Goal: Information Seeking & Learning: Find specific fact

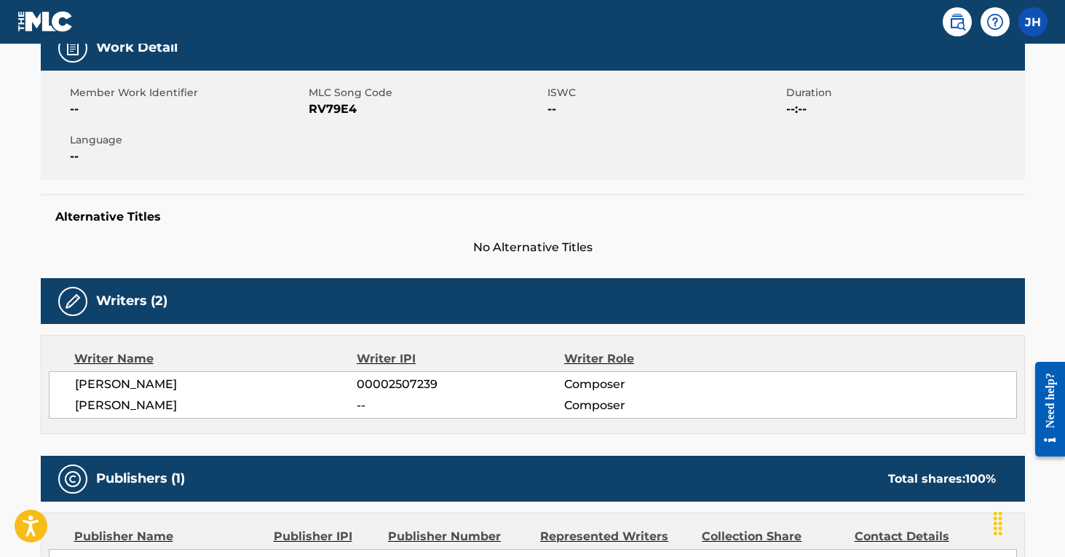
click at [959, 25] on img at bounding box center [957, 21] width 17 height 17
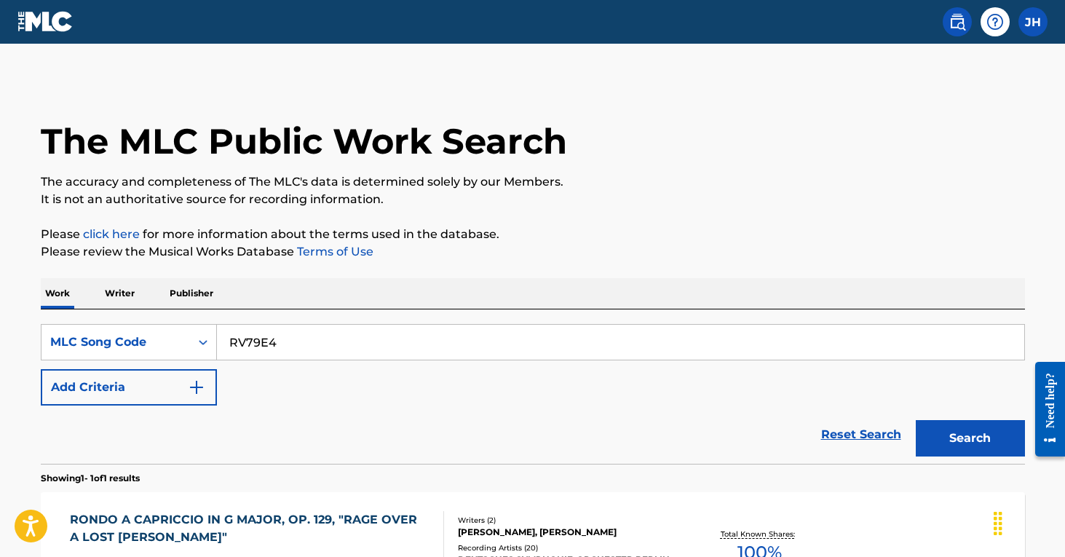
click at [264, 339] on input "RV79E4" at bounding box center [620, 342] width 807 height 35
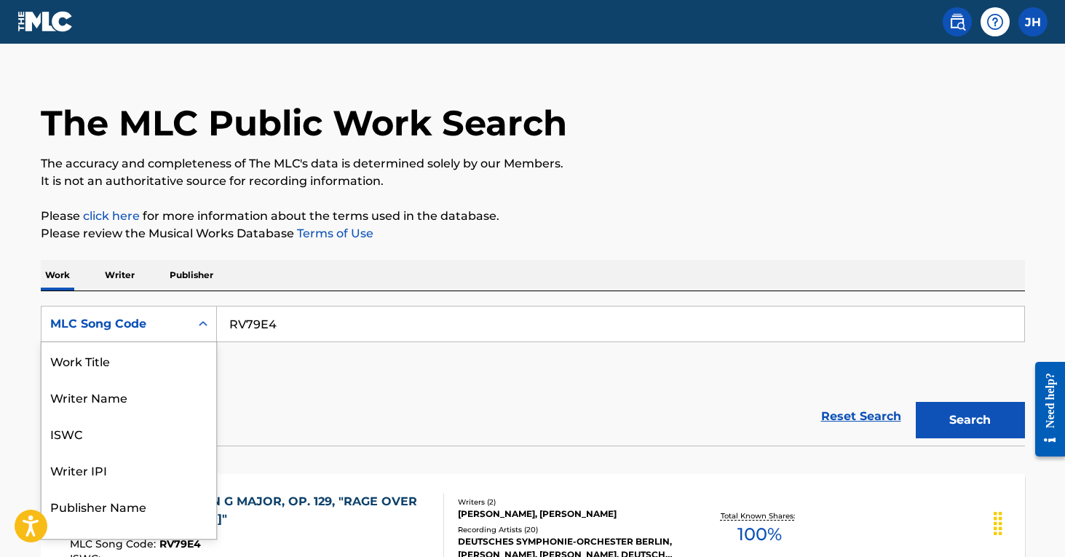
scroll to position [73, 0]
click at [202, 342] on div "MLC Song Code selected, 8 of 8. 8 results available. Use Up and Down to choose …" at bounding box center [129, 324] width 176 height 36
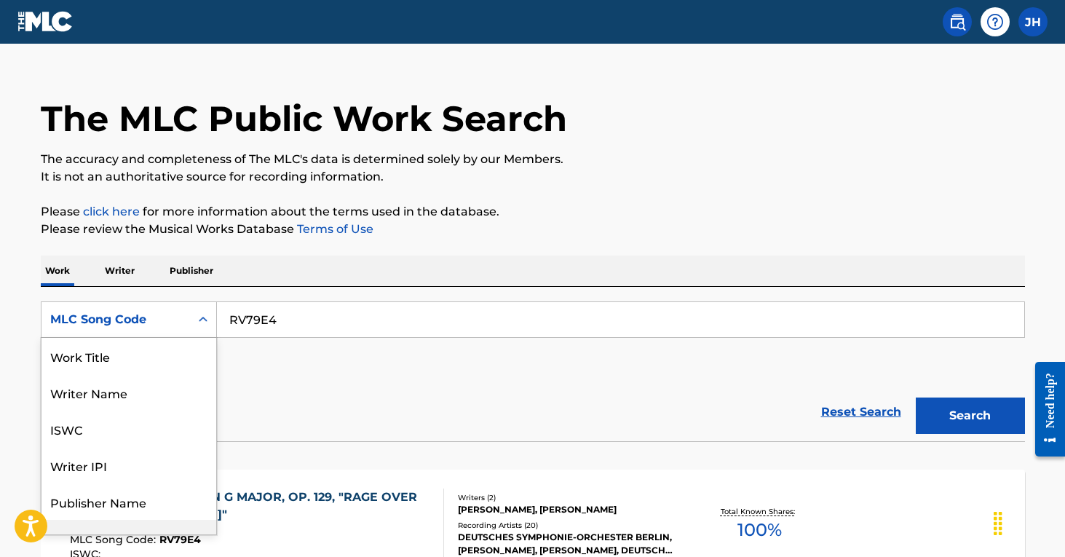
scroll to position [0, 0]
click at [144, 392] on div "Writer Name" at bounding box center [128, 392] width 175 height 36
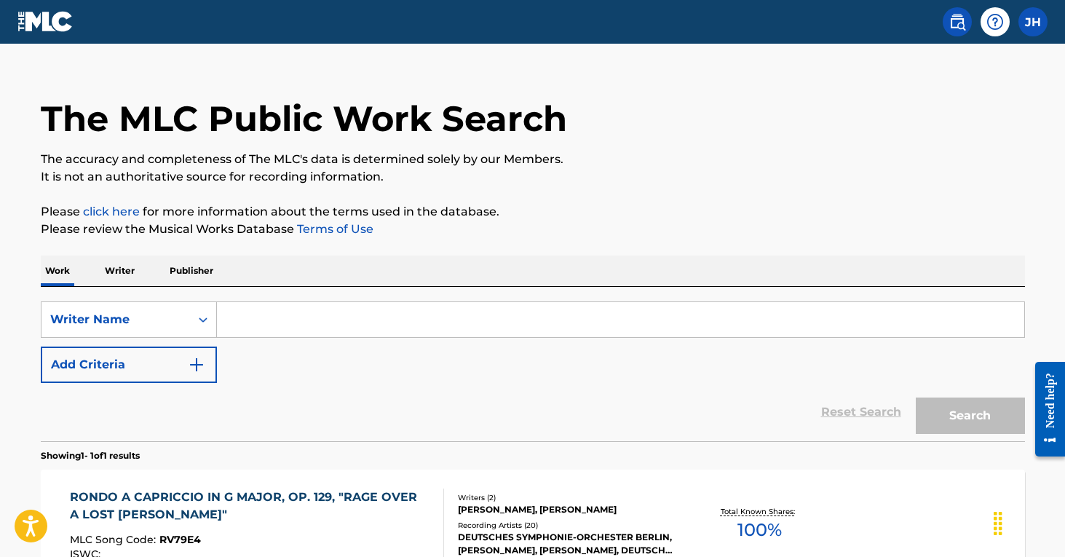
click at [248, 326] on input "Search Form" at bounding box center [620, 319] width 807 height 35
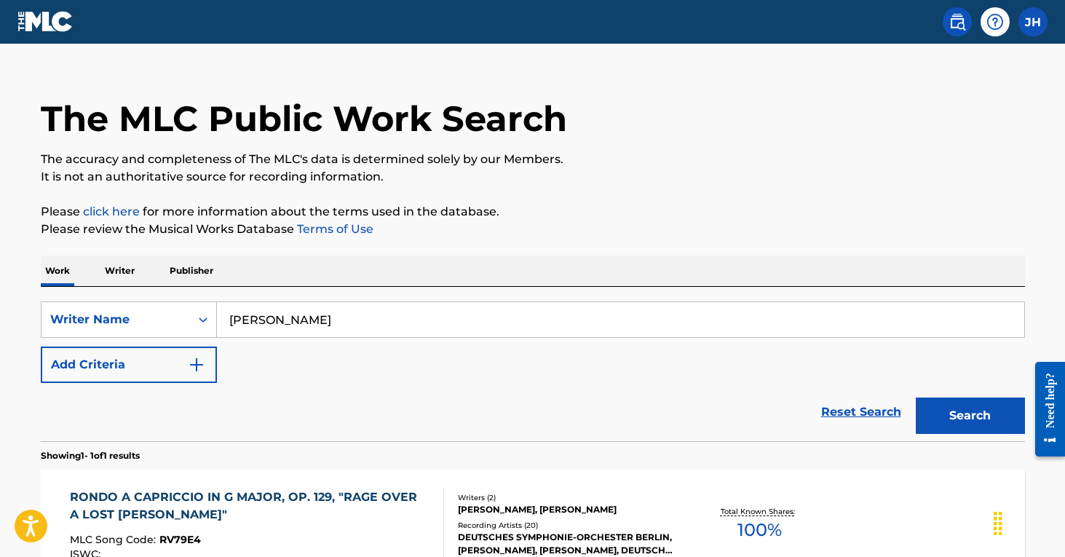
type input "[PERSON_NAME]"
click at [970, 416] on button "Search" at bounding box center [970, 416] width 109 height 36
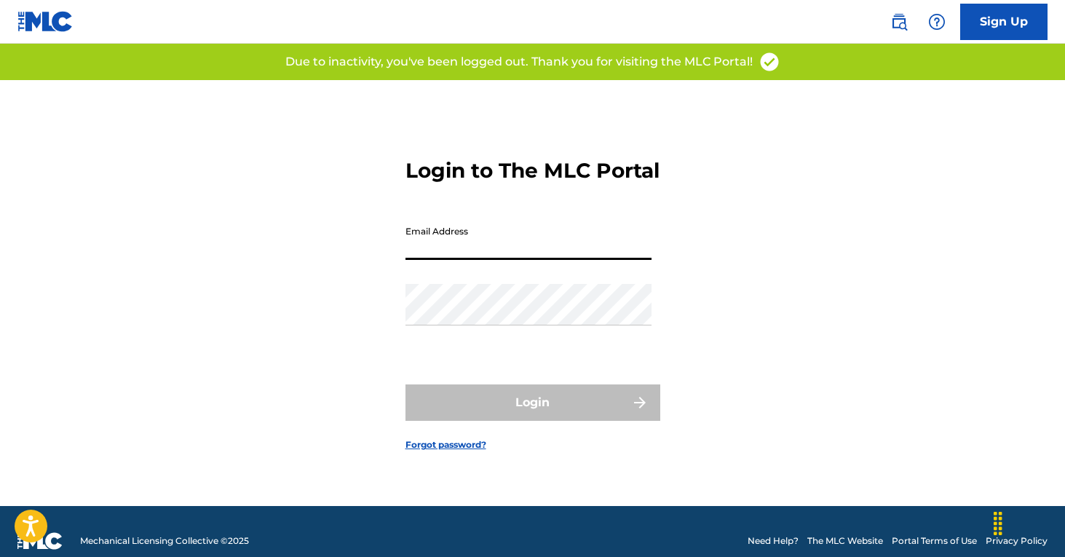
type input "[PERSON_NAME][EMAIL_ADDRESS][PERSON_NAME][DOMAIN_NAME]"
click at [532, 415] on button "Login" at bounding box center [533, 402] width 255 height 36
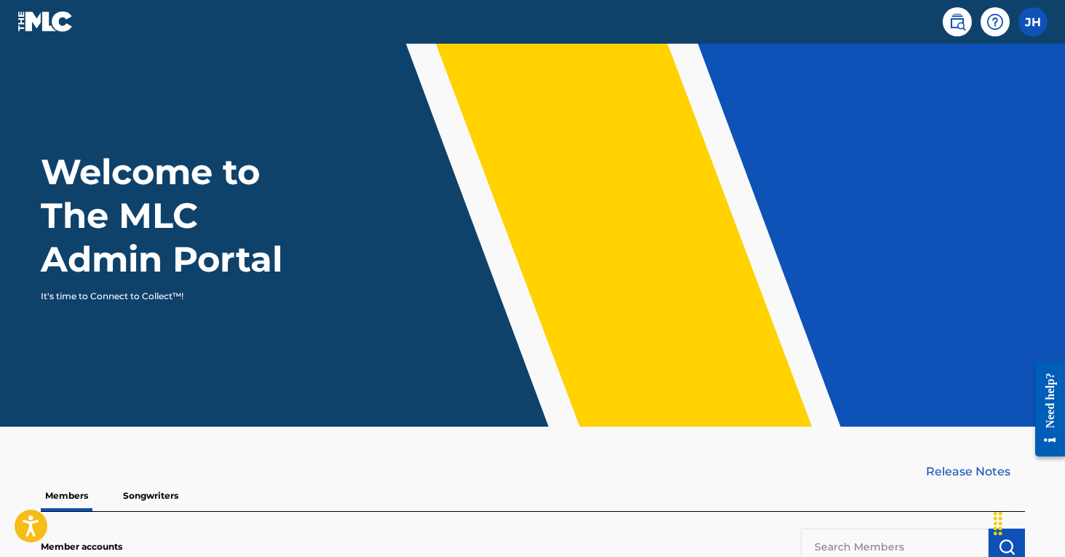
click at [951, 29] on img at bounding box center [957, 21] width 17 height 17
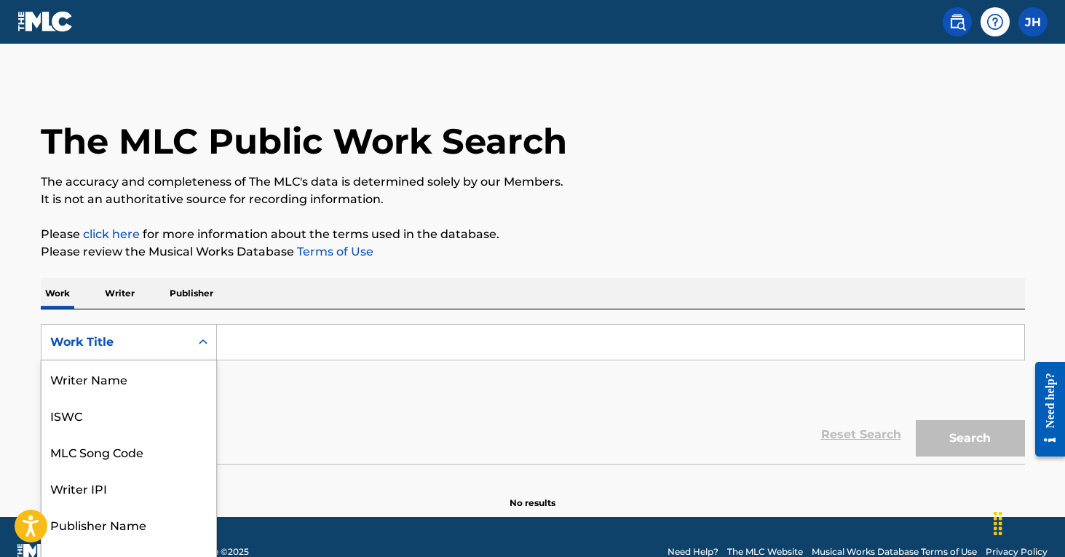
click at [201, 338] on div "Search Form" at bounding box center [203, 342] width 26 height 35
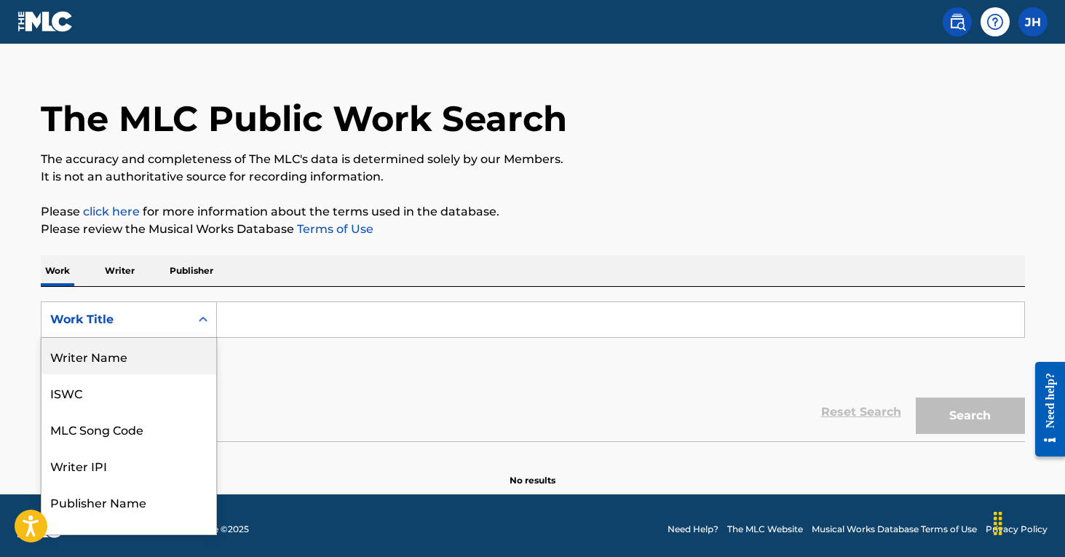
click at [149, 364] on div "Writer Name" at bounding box center [128, 356] width 175 height 36
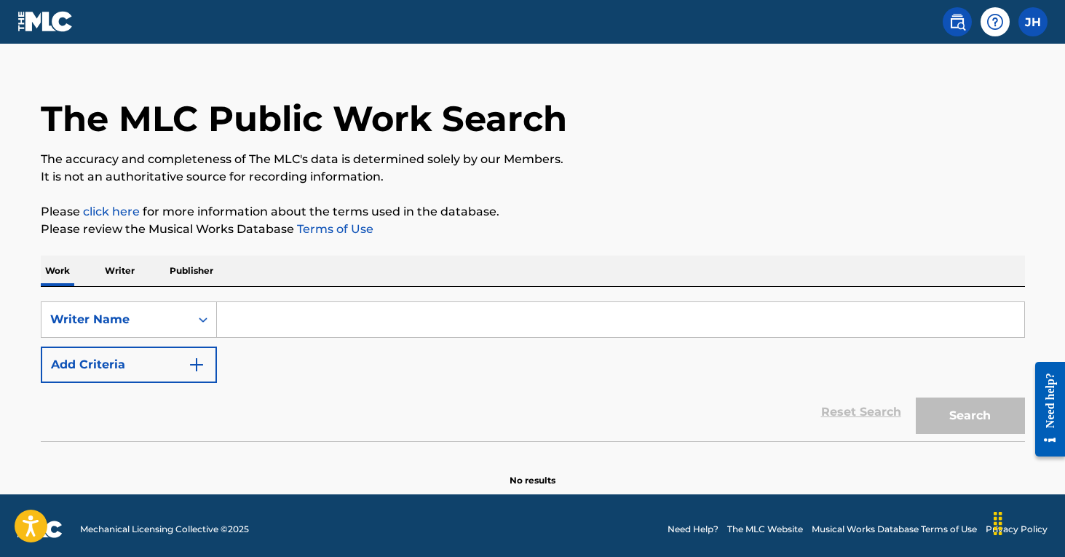
click at [242, 330] on input "Search Form" at bounding box center [620, 319] width 807 height 35
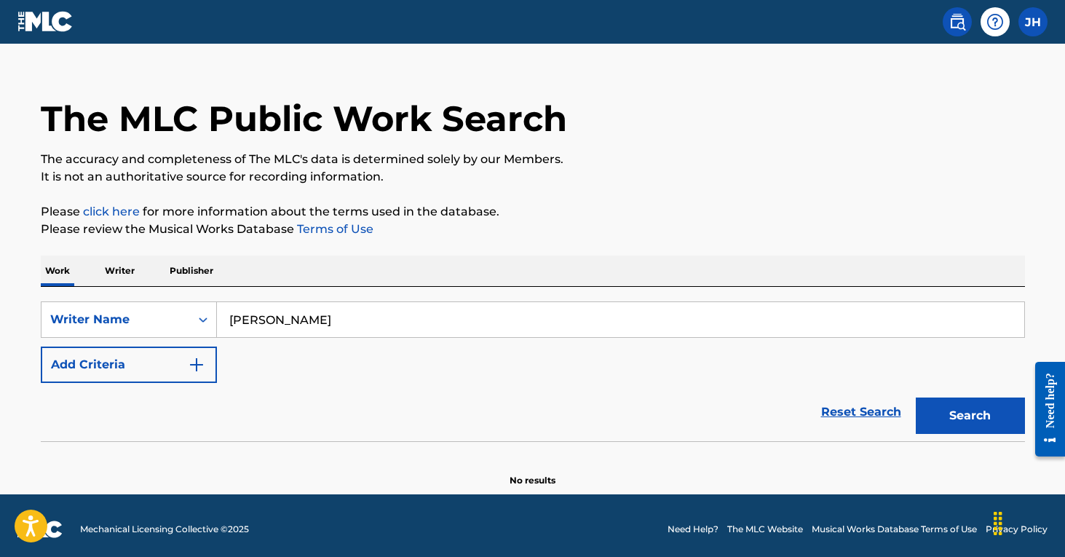
type input "[PERSON_NAME]"
click at [970, 416] on button "Search" at bounding box center [970, 416] width 109 height 36
click at [199, 363] on img "Search Form" at bounding box center [196, 364] width 17 height 17
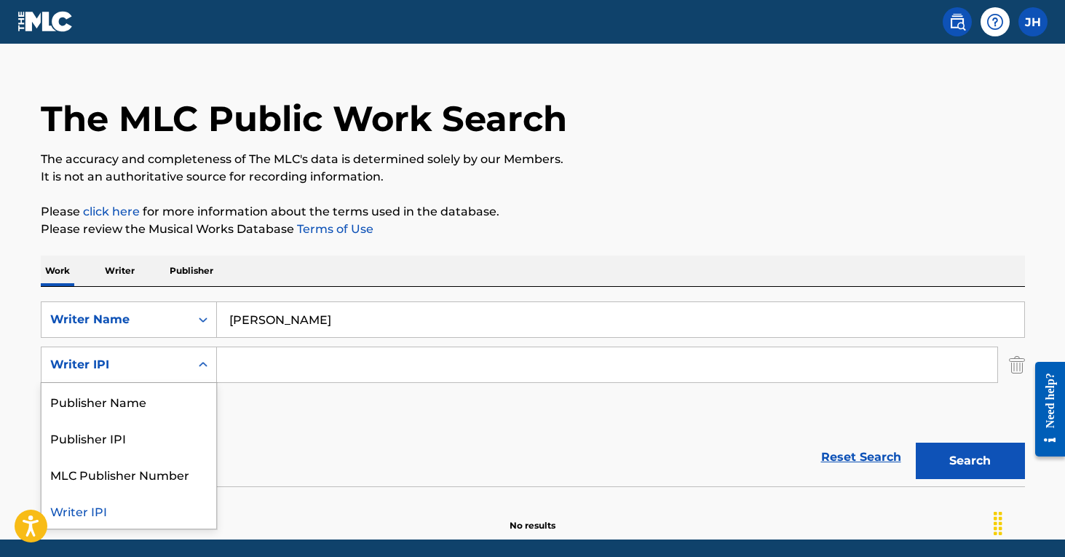
click at [199, 363] on icon "Search Form" at bounding box center [203, 364] width 15 height 15
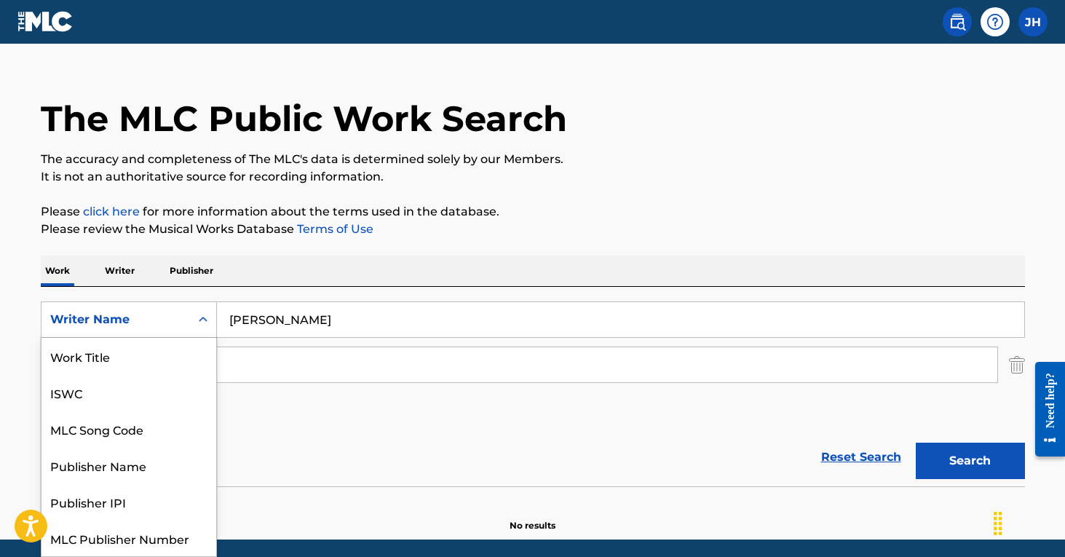
click at [207, 317] on icon "Search Form" at bounding box center [203, 319] width 15 height 15
click at [144, 357] on div "Work Title" at bounding box center [128, 356] width 175 height 36
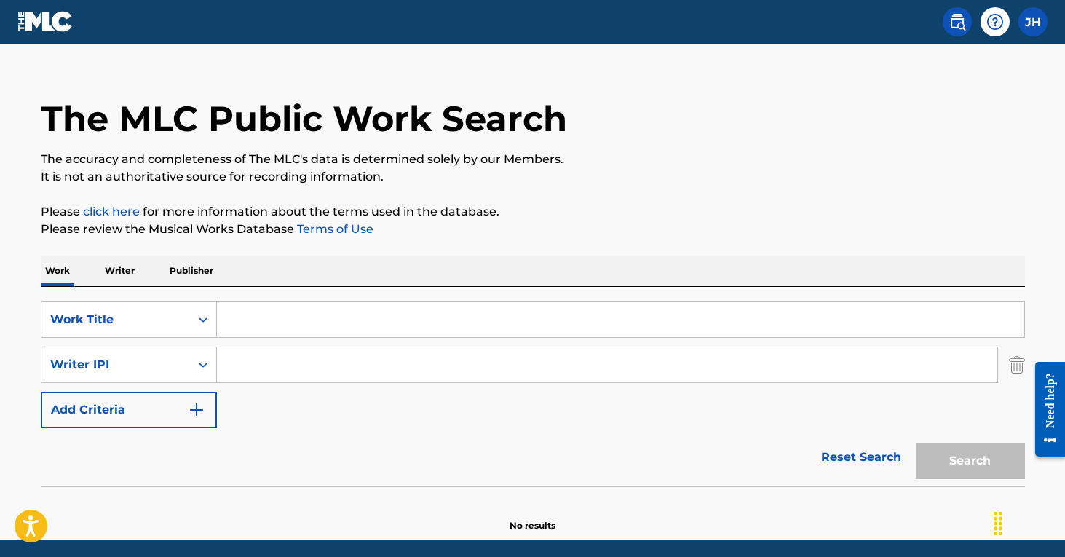
click at [256, 325] on input "Search Form" at bounding box center [620, 319] width 807 height 35
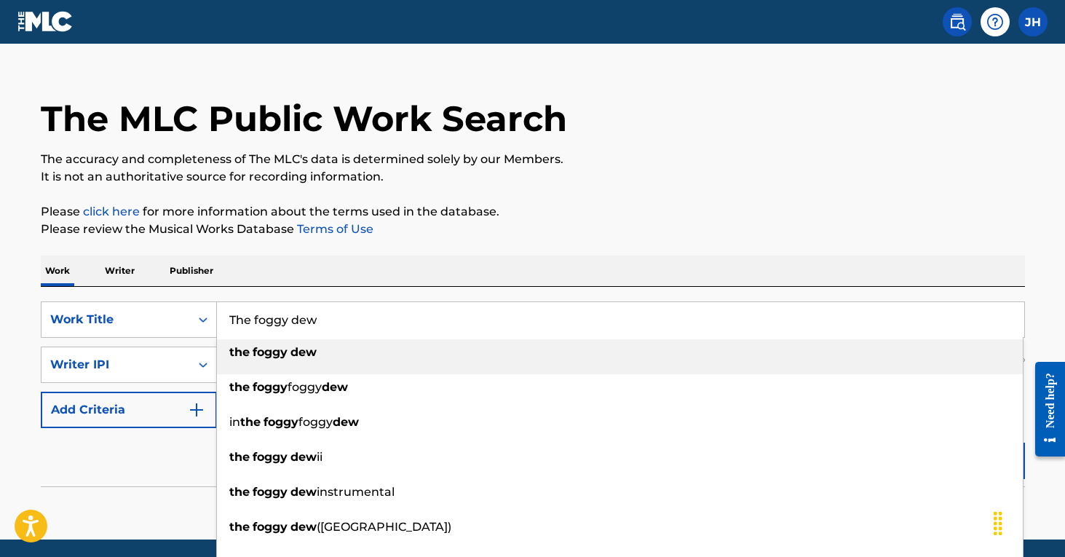
type input "the foggy dew"
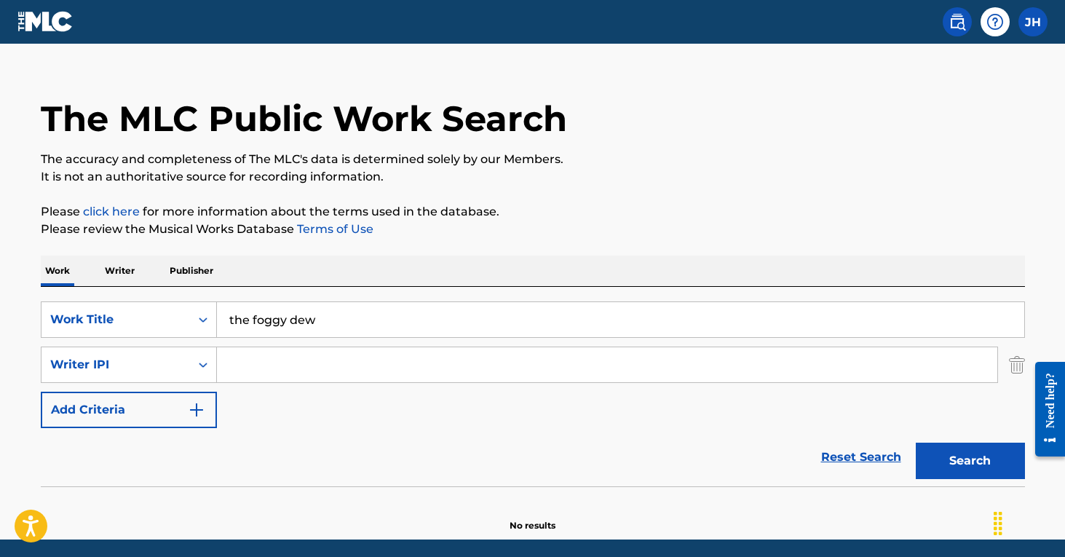
click at [328, 355] on input "Search Form" at bounding box center [607, 364] width 780 height 35
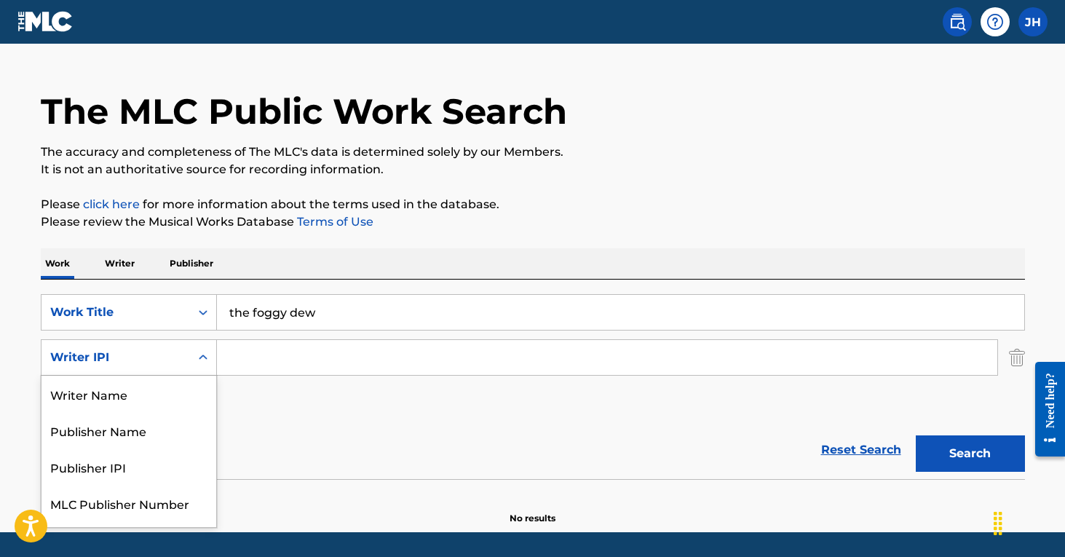
drag, startPoint x: 202, startPoint y: 360, endPoint x: 194, endPoint y: 347, distance: 15.4
click at [195, 349] on div "Search Form" at bounding box center [203, 357] width 26 height 26
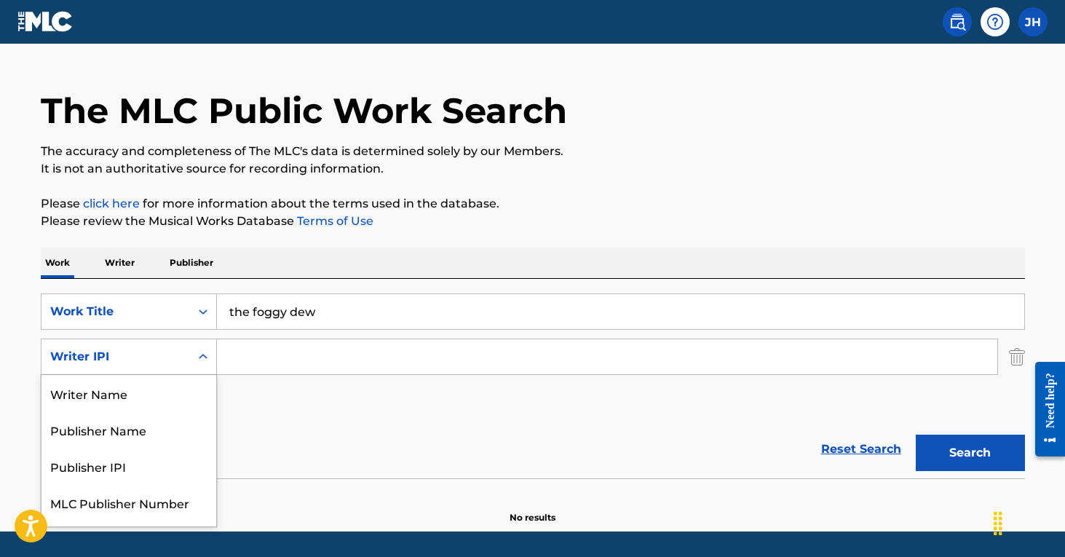
scroll to position [31, 0]
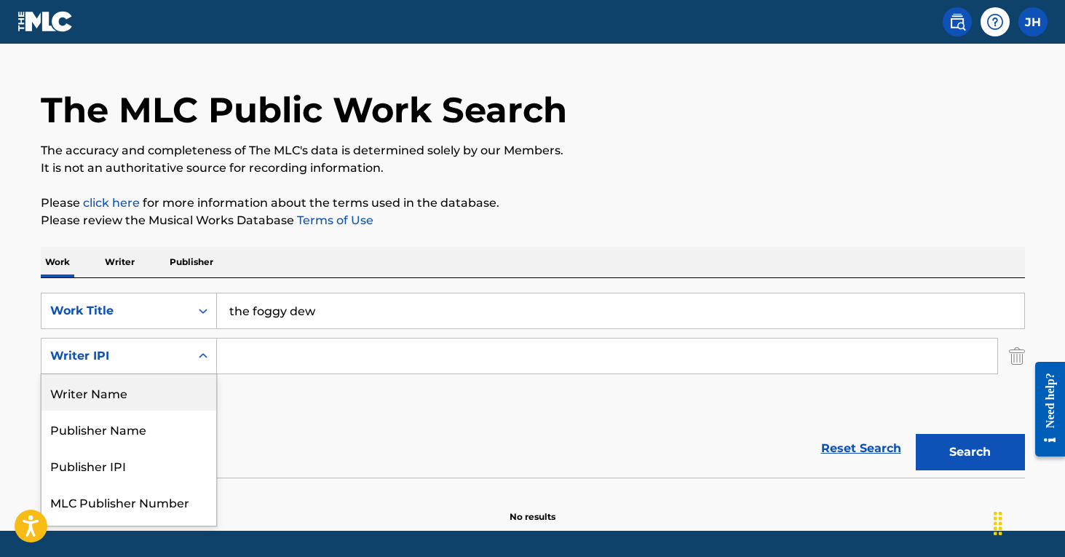
drag, startPoint x: 149, startPoint y: 387, endPoint x: 159, endPoint y: 378, distance: 13.4
click at [149, 387] on div "Writer Name" at bounding box center [128, 392] width 175 height 36
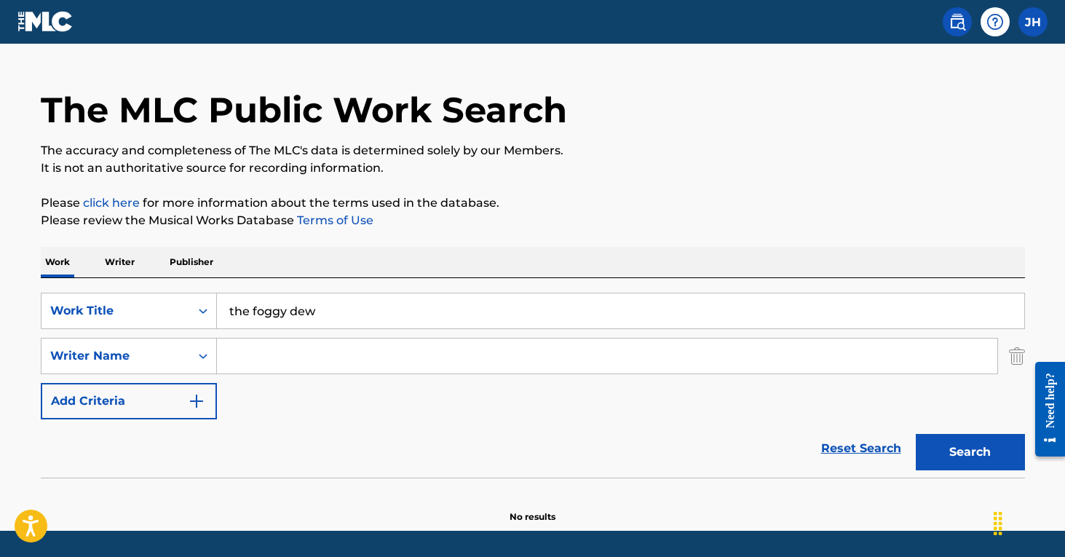
click at [261, 363] on input "Search Form" at bounding box center [607, 356] width 780 height 35
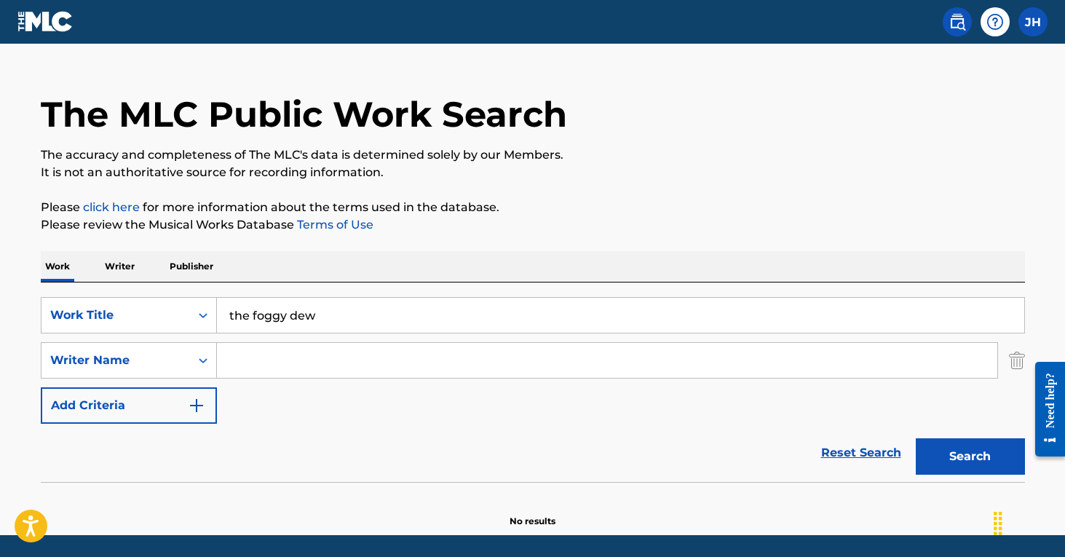
scroll to position [24, 0]
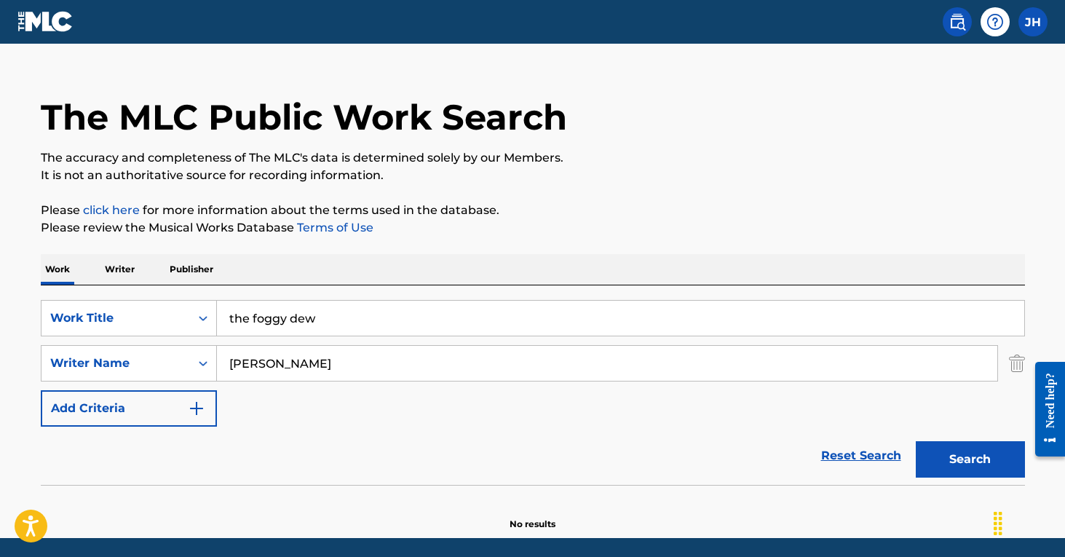
click at [970, 459] on button "Search" at bounding box center [970, 459] width 109 height 36
drag, startPoint x: 305, startPoint y: 357, endPoint x: 188, endPoint y: 355, distance: 117.2
click at [188, 355] on div "SearchWithCriteriae274c642-02dd-47b0-a60b-e9fd17f83007 Writer Name A.L. Lloyd" at bounding box center [533, 363] width 984 height 36
click at [970, 459] on button "Search" at bounding box center [970, 459] width 109 height 36
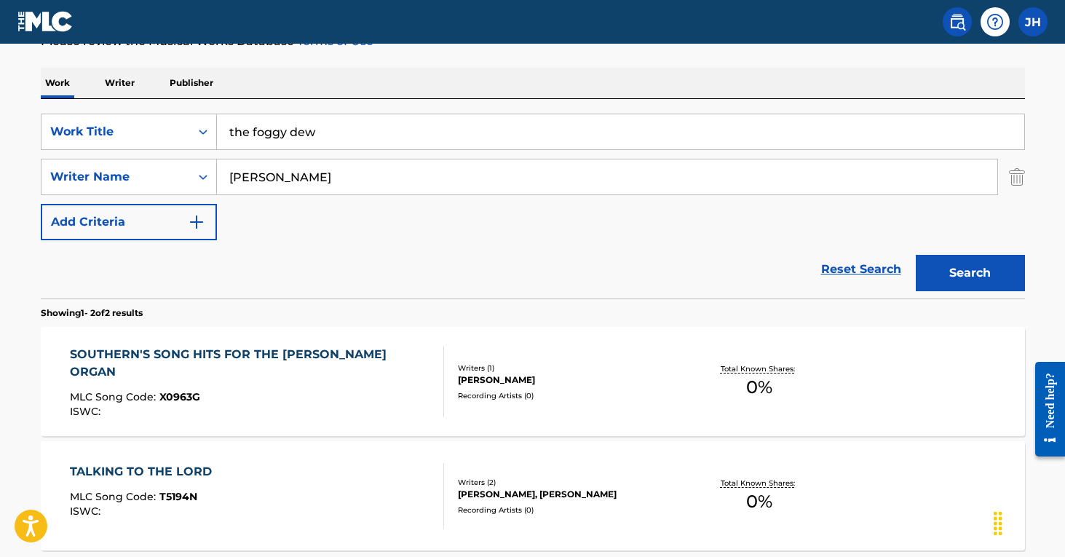
scroll to position [139, 0]
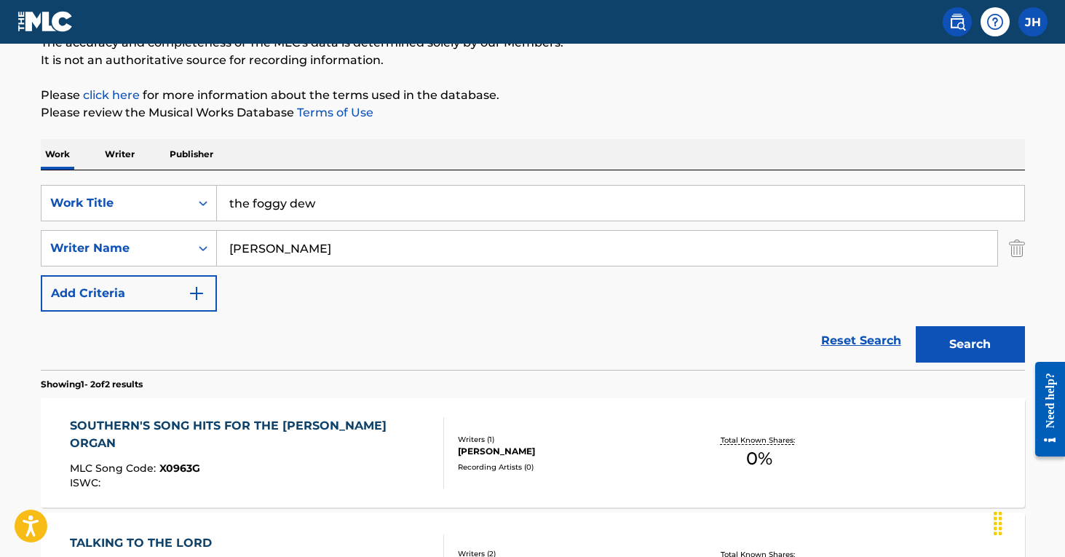
click at [295, 255] on input "Betty Smith" at bounding box center [607, 248] width 780 height 35
click at [298, 255] on input "Betty Smith" at bounding box center [607, 248] width 780 height 35
drag, startPoint x: 299, startPoint y: 255, endPoint x: 200, endPoint y: 242, distance: 99.8
click at [200, 242] on div "SearchWithCriteriae274c642-02dd-47b0-a60b-e9fd17f83007 Writer Name Betty Smith" at bounding box center [533, 248] width 984 height 36
click at [970, 344] on button "Search" at bounding box center [970, 344] width 109 height 36
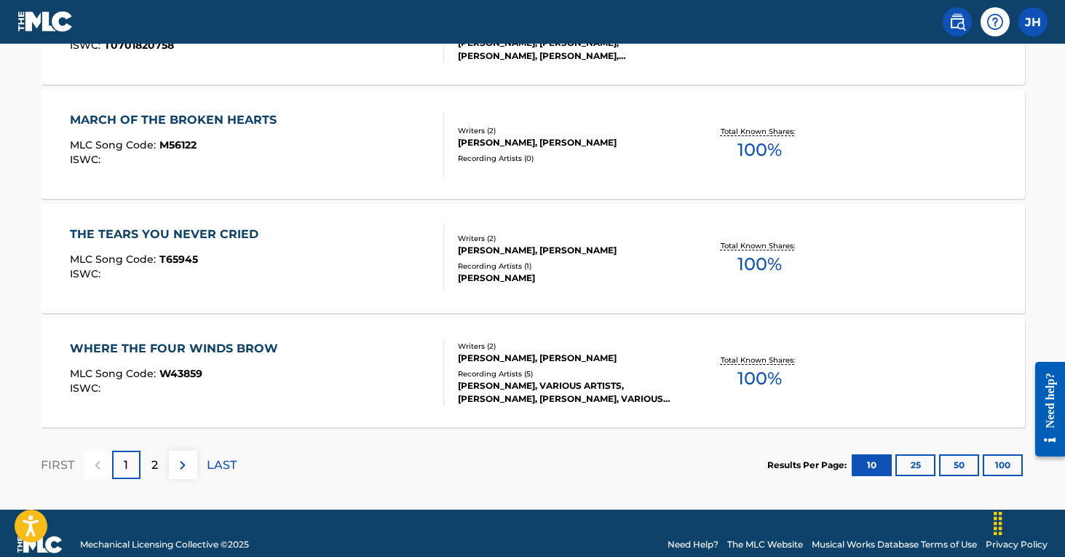
scroll to position [1253, 0]
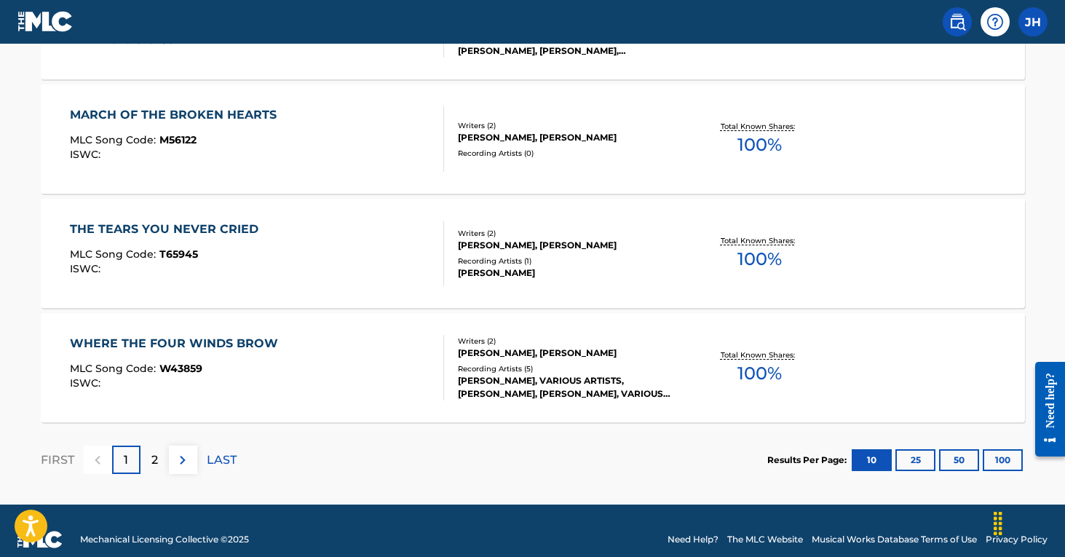
click at [153, 456] on p "2" at bounding box center [154, 459] width 7 height 17
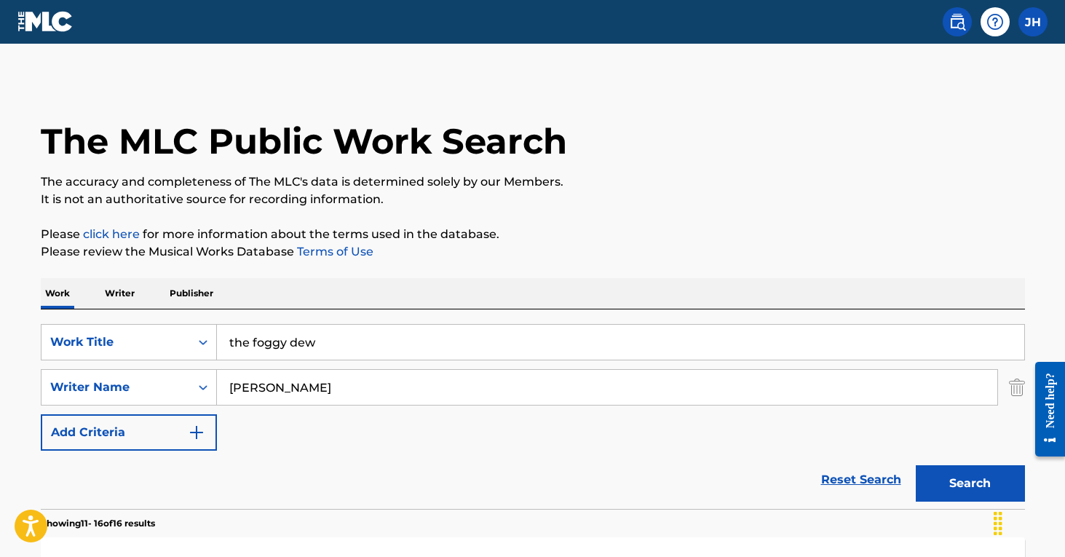
scroll to position [0, 0]
click at [320, 386] on input "Bob Roberts" at bounding box center [607, 387] width 780 height 35
drag, startPoint x: 320, startPoint y: 386, endPoint x: 218, endPoint y: 384, distance: 102.7
click at [218, 384] on input "Bob Roberts" at bounding box center [607, 387] width 780 height 35
click at [970, 483] on button "Search" at bounding box center [970, 483] width 109 height 36
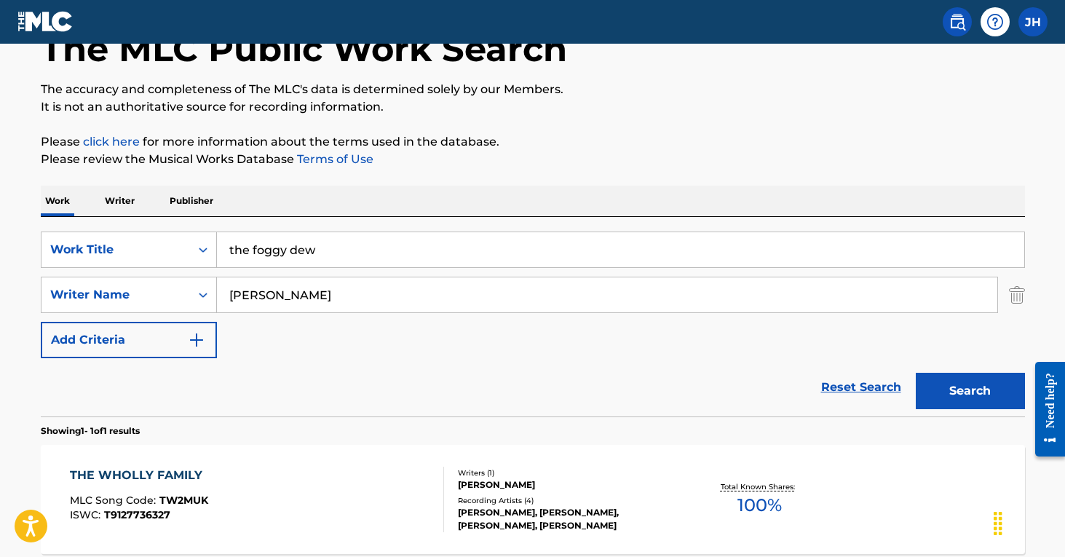
scroll to position [99, 0]
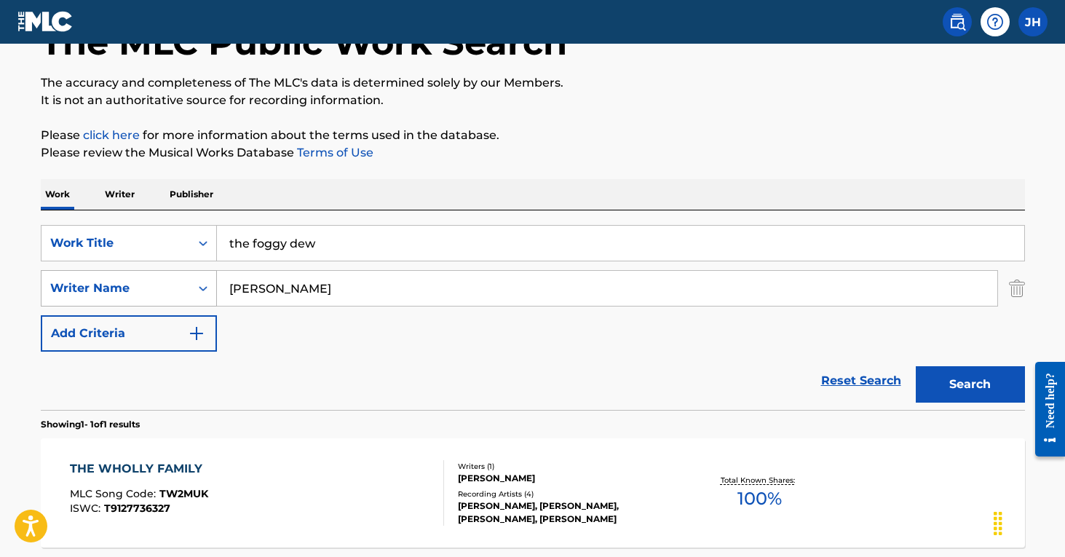
drag, startPoint x: 312, startPoint y: 297, endPoint x: 210, endPoint y: 274, distance: 104.4
click at [210, 274] on div "SearchWithCriteriae274c642-02dd-47b0-a60b-e9fd17f83007 Writer Name Daniele Sepe" at bounding box center [533, 288] width 984 height 36
click at [970, 384] on button "Search" at bounding box center [970, 384] width 109 height 36
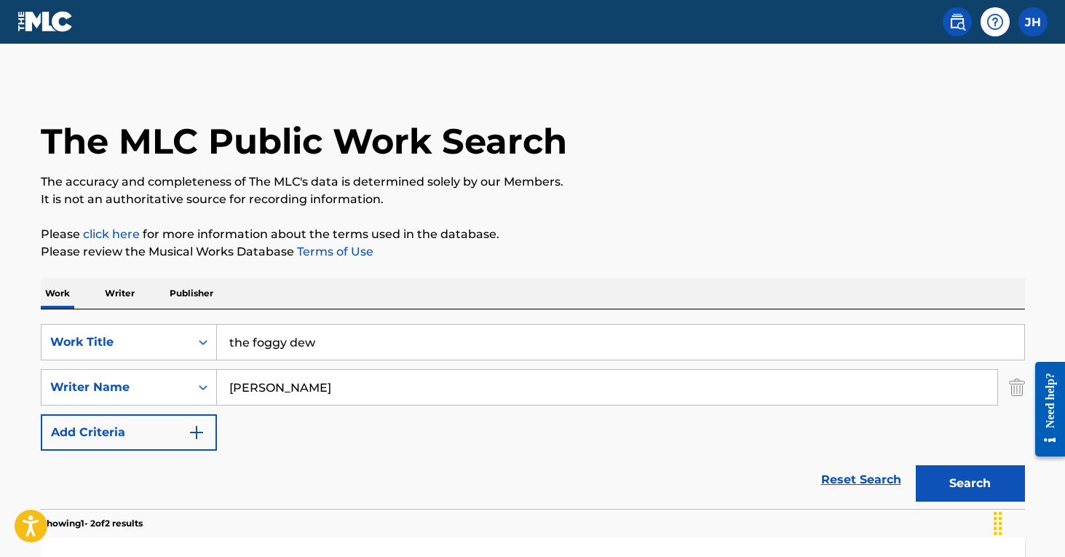
scroll to position [0, 0]
drag, startPoint x: 329, startPoint y: 380, endPoint x: 367, endPoint y: 387, distance: 38.6
click at [367, 387] on input "Derek Byrne" at bounding box center [607, 387] width 780 height 35
type input "Derek Warfield"
click at [970, 483] on button "Search" at bounding box center [970, 483] width 109 height 36
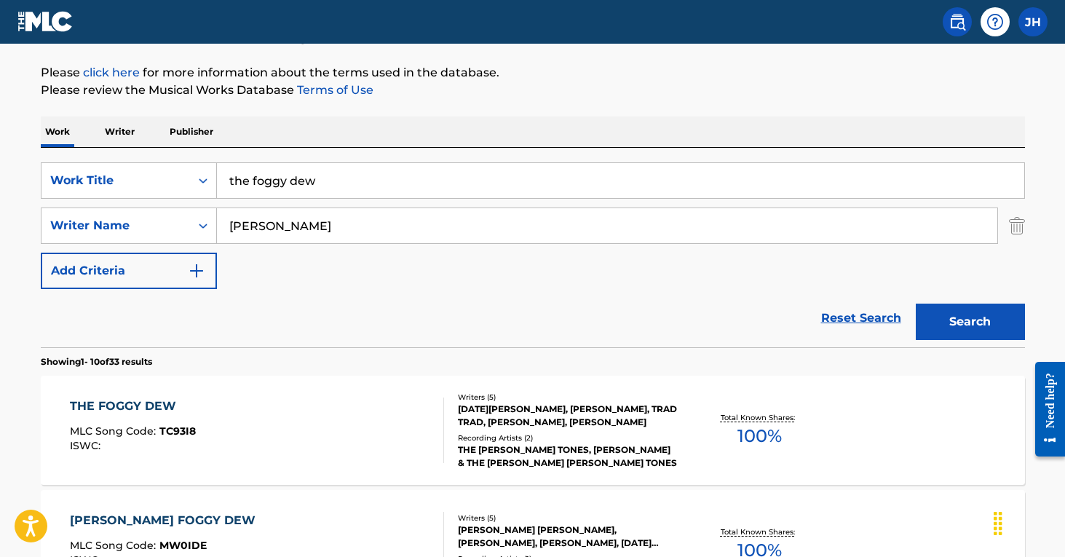
scroll to position [197, 0]
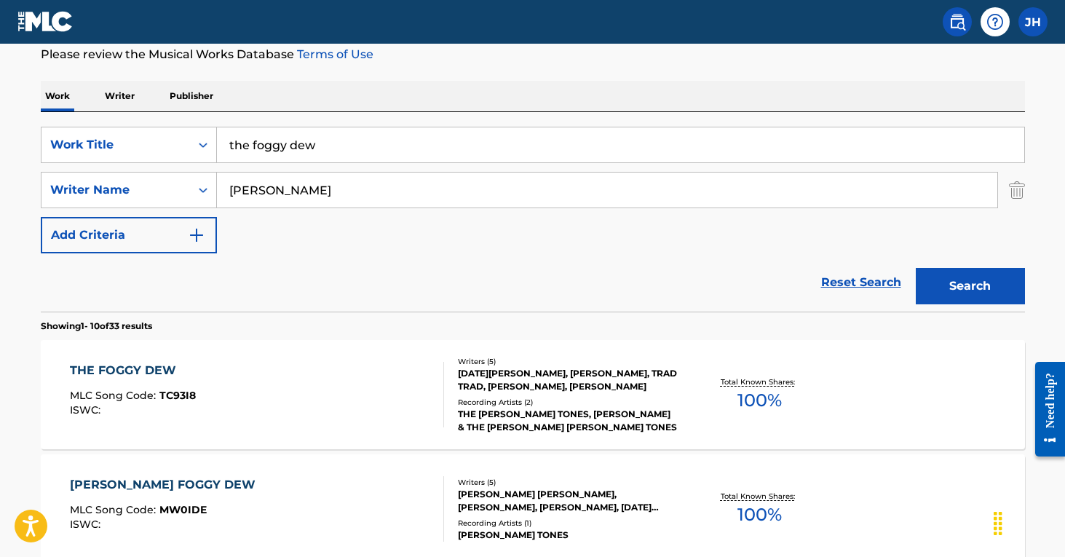
click at [368, 387] on div "THE FOGGY DEW MLC Song Code : TC93I8 ISWC :" at bounding box center [257, 395] width 374 height 66
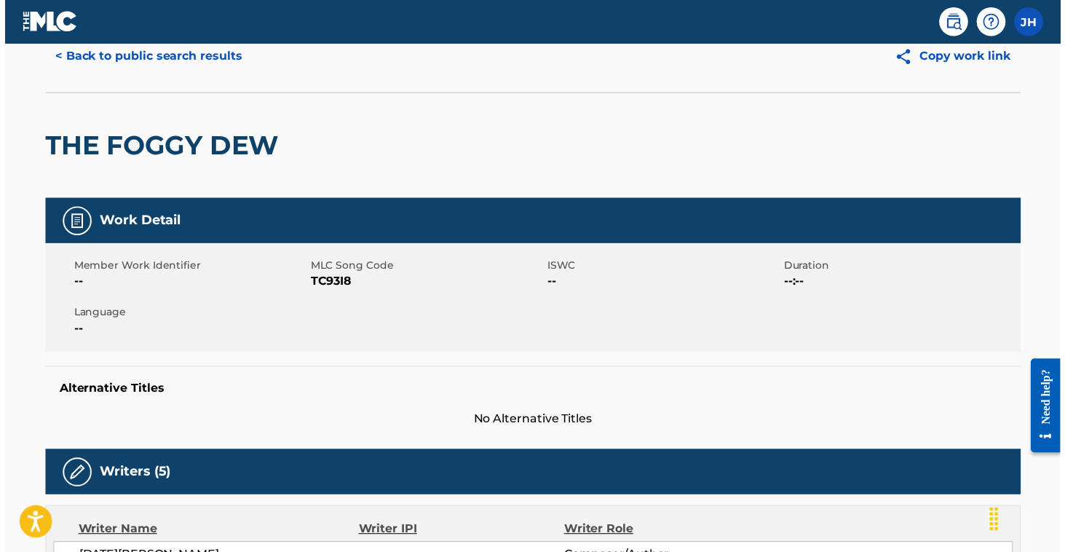
scroll to position [31, 0]
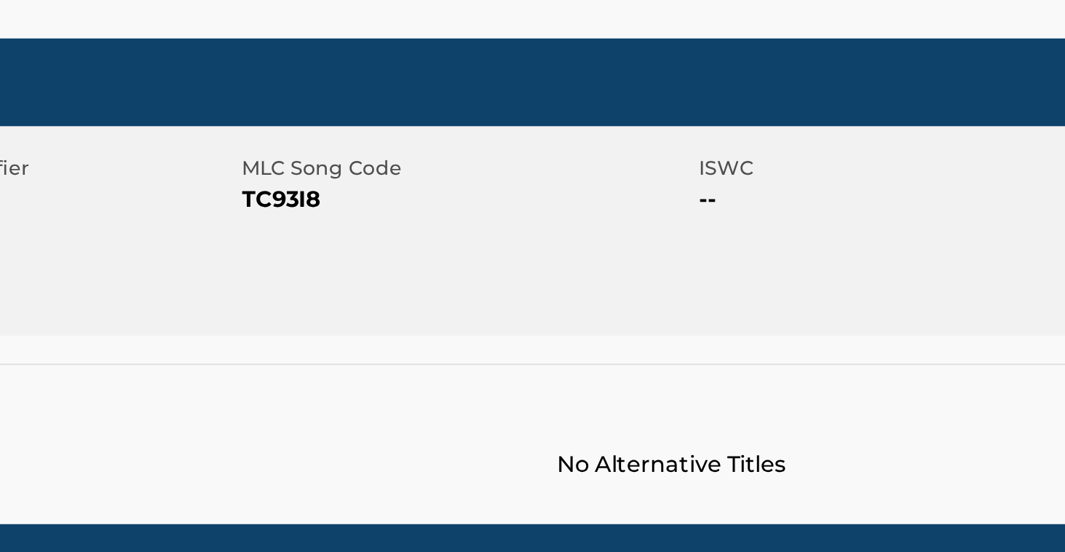
click at [123, 289] on div "Member Work Identifier --" at bounding box center [189, 305] width 239 height 33
drag, startPoint x: 127, startPoint y: 103, endPoint x: 159, endPoint y: 106, distance: 33.0
click at [309, 304] on span "TC93I8" at bounding box center [426, 312] width 235 height 17
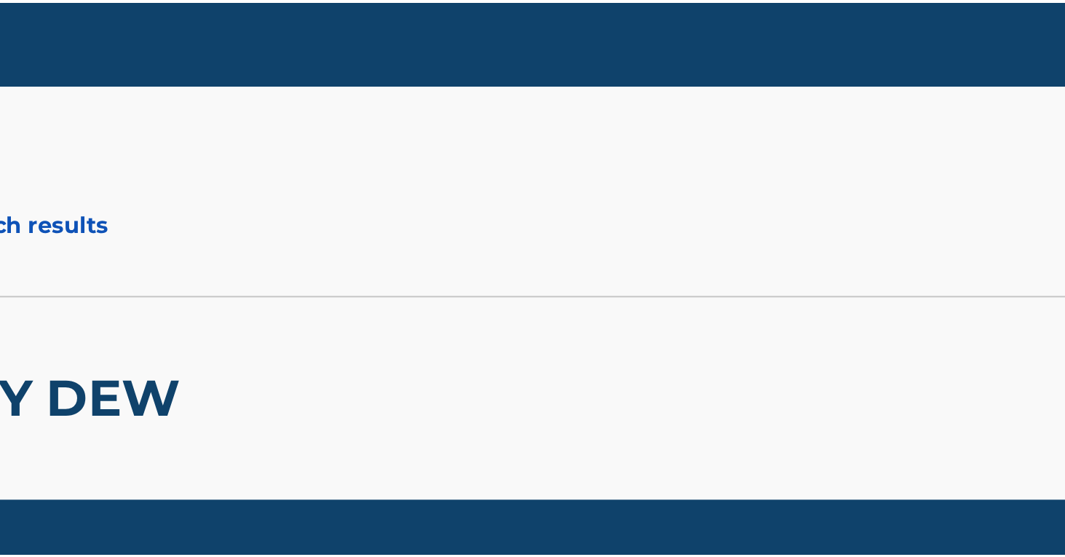
scroll to position [0, 0]
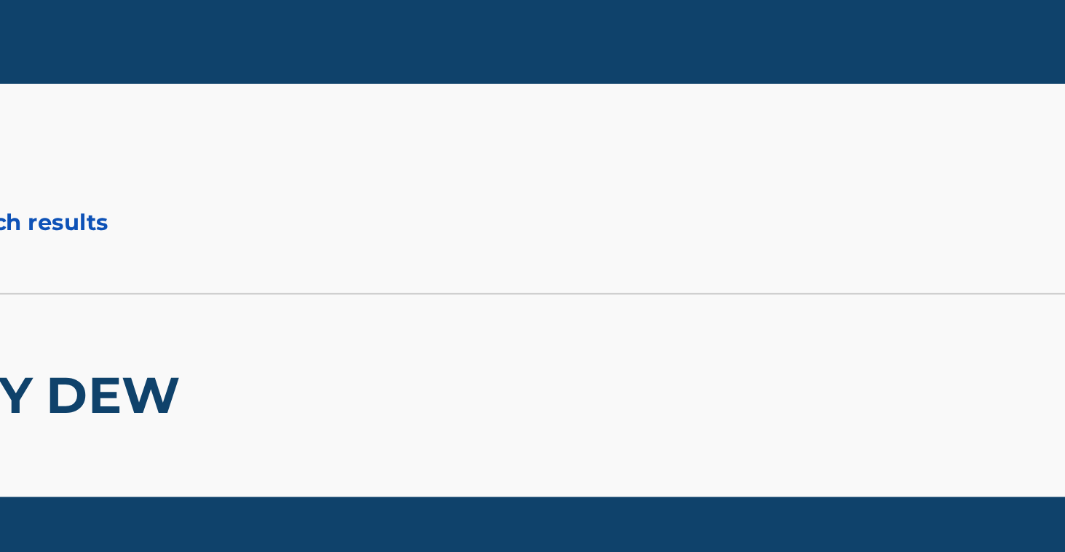
drag, startPoint x: 176, startPoint y: 121, endPoint x: 177, endPoint y: 130, distance: 9.5
click at [177, 130] on div "< Back to public search results" at bounding box center [287, 116] width 492 height 36
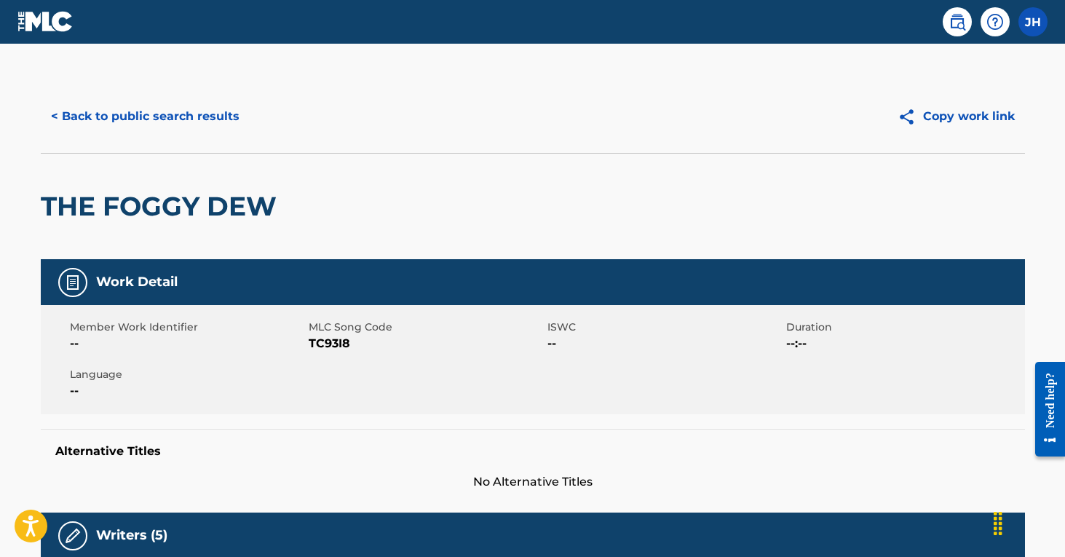
click at [187, 116] on button "< Back to public search results" at bounding box center [145, 116] width 209 height 36
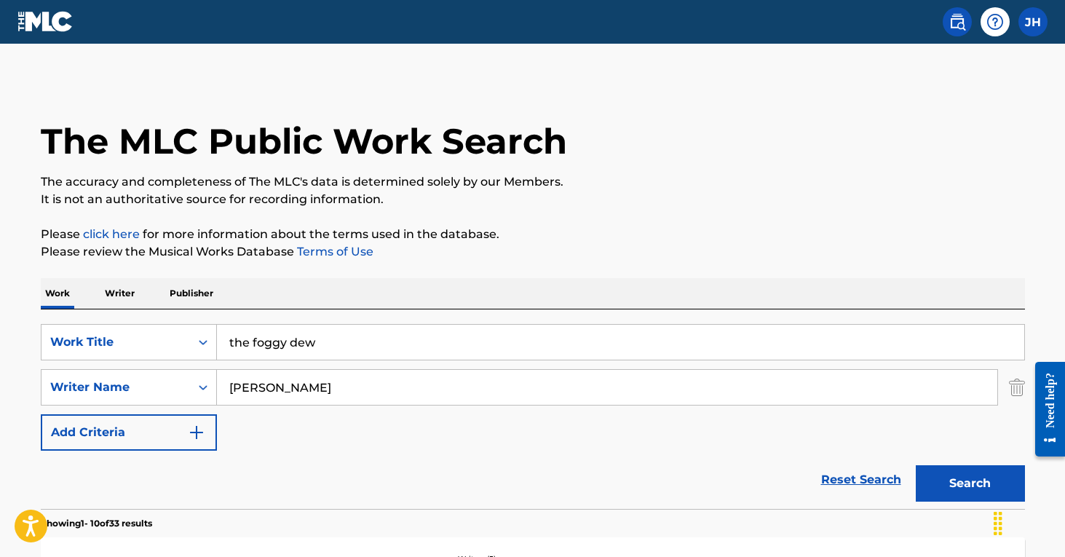
scroll to position [197, 0]
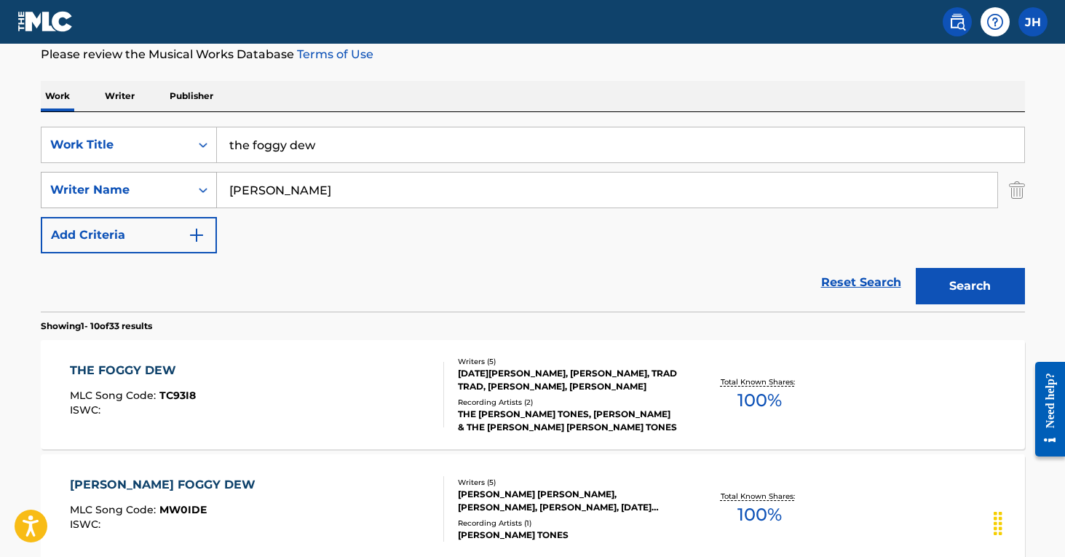
drag, startPoint x: 343, startPoint y: 191, endPoint x: 197, endPoint y: 178, distance: 146.3
click at [197, 178] on div "SearchWithCriteriae274c642-02dd-47b0-a60b-e9fd17f83007 Writer Name Derek Warfie…" at bounding box center [533, 190] width 984 height 36
click at [970, 286] on button "Search" at bounding box center [970, 286] width 109 height 36
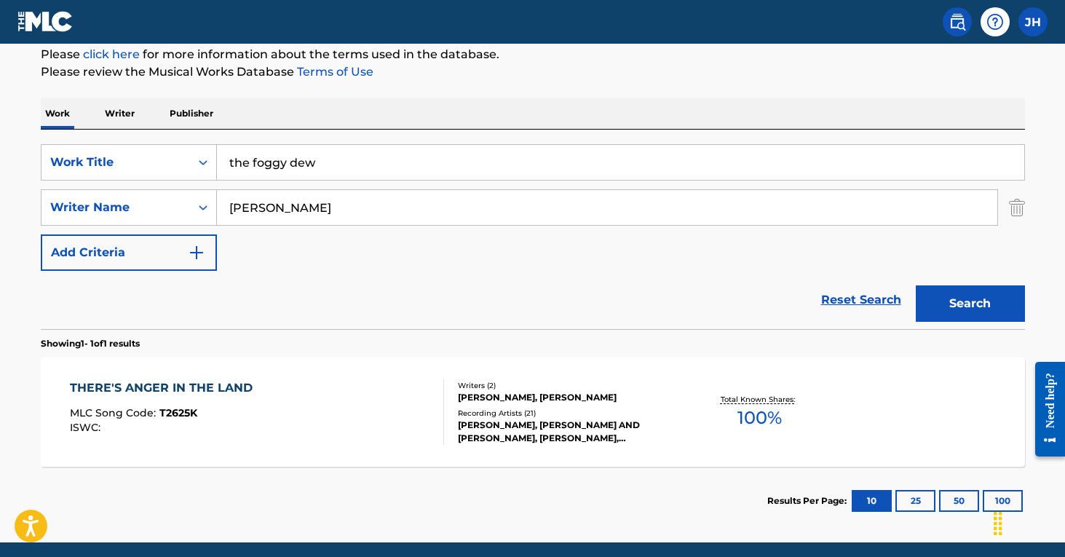
scroll to position [149, 0]
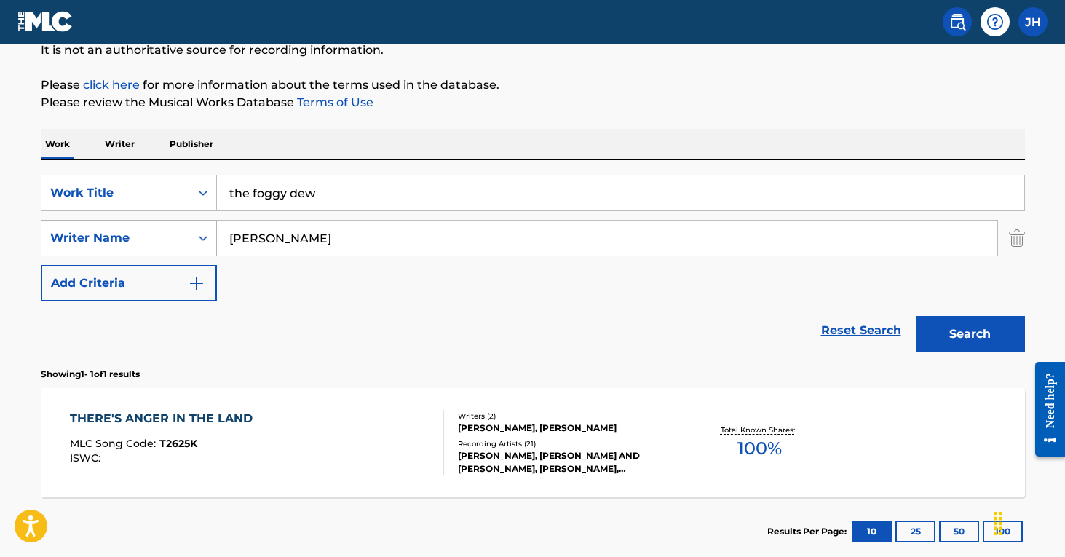
drag, startPoint x: 328, startPoint y: 234, endPoint x: 197, endPoint y: 244, distance: 131.4
click at [197, 244] on div "SearchWithCriteriae274c642-02dd-47b0-a60b-e9fd17f83007 Writer Name HEDY WEST" at bounding box center [533, 238] width 984 height 36
click at [970, 334] on button "Search" at bounding box center [970, 334] width 109 height 36
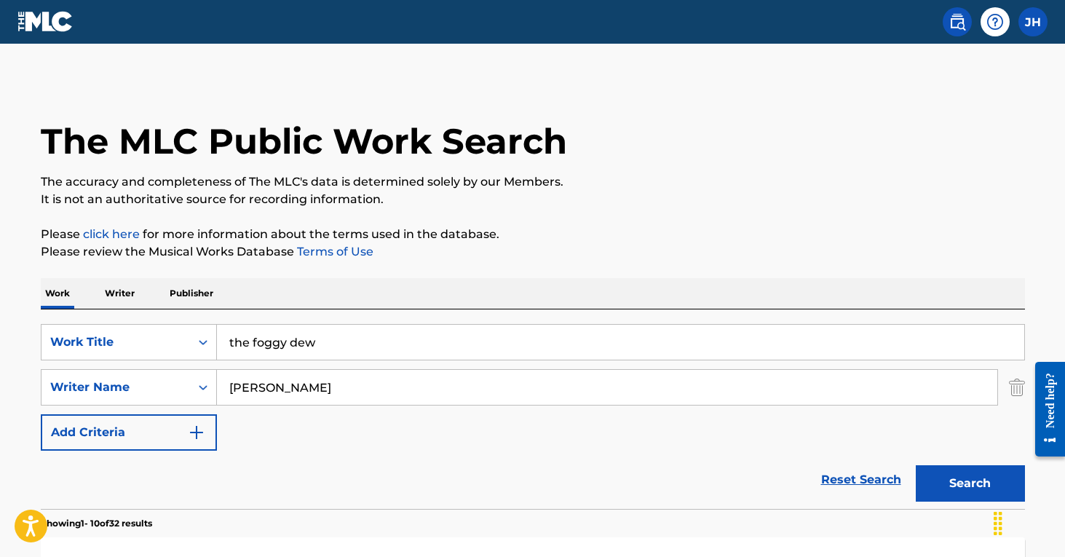
scroll to position [0, 0]
drag, startPoint x: 342, startPoint y: 390, endPoint x: 199, endPoint y: 381, distance: 142.9
click at [199, 381] on div "SearchWithCriteriae274c642-02dd-47b0-a60b-e9fd17f83007 Writer Name John Mccorma…" at bounding box center [533, 387] width 984 height 36
click at [970, 483] on button "Search" at bounding box center [970, 483] width 109 height 36
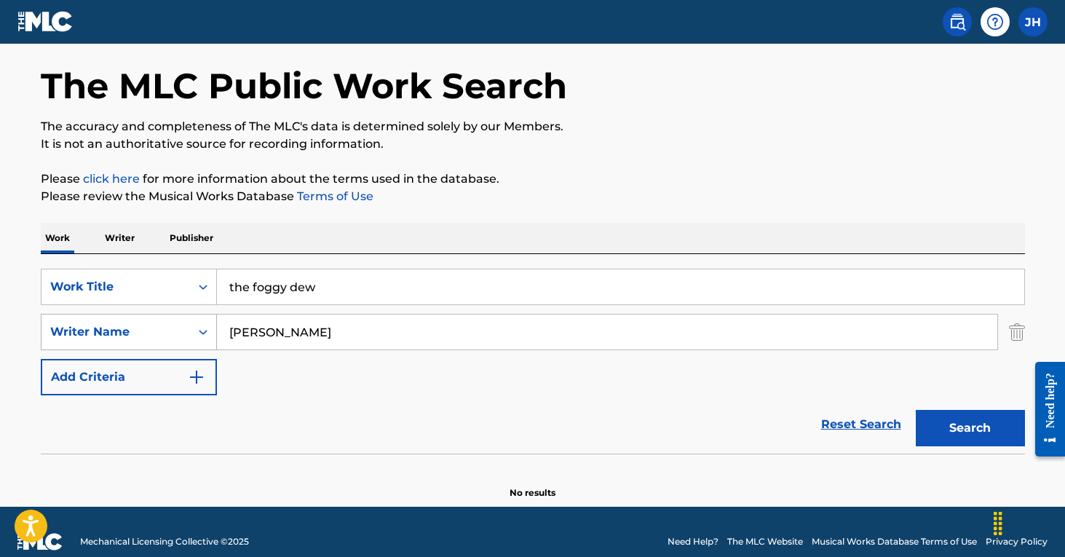
scroll to position [52, 0]
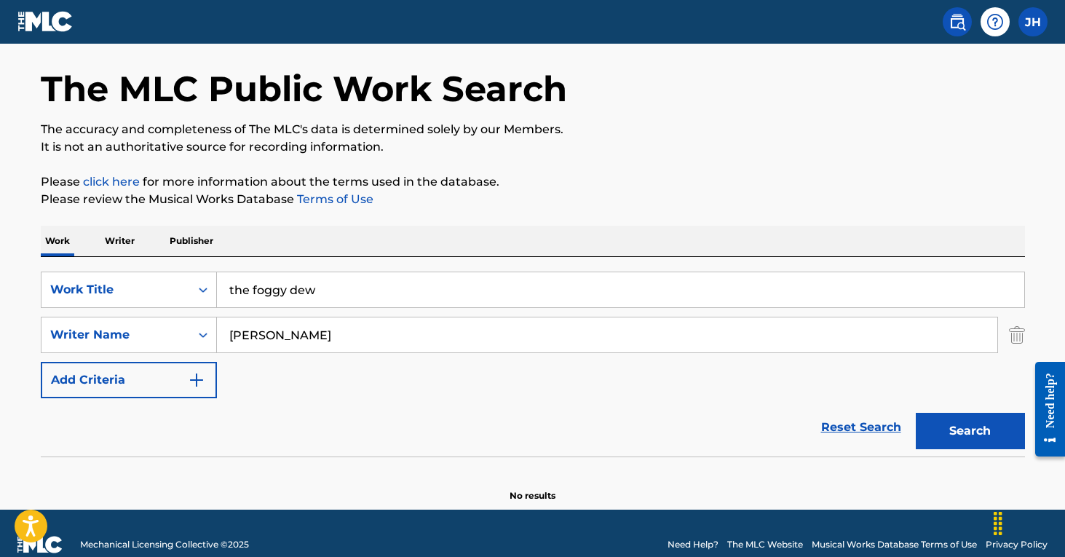
click at [320, 316] on div "SearchWithCriteria9a39d214-8114-4ada-a51d-419c5e4460f8 Work Title the foggy dew…" at bounding box center [533, 335] width 984 height 127
drag, startPoint x: 318, startPoint y: 336, endPoint x: 211, endPoint y: 336, distance: 107.0
click at [211, 336] on div "SearchWithCriteriae274c642-02dd-47b0-a60b-e9fd17f83007 Writer Name Karie oberg" at bounding box center [533, 335] width 984 height 36
click at [970, 431] on button "Search" at bounding box center [970, 431] width 109 height 36
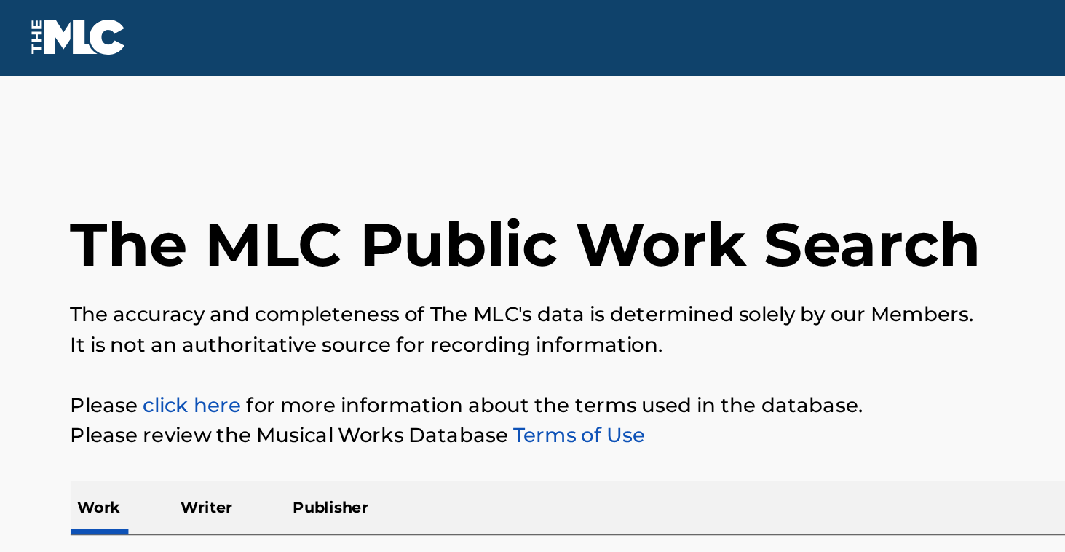
scroll to position [0, 0]
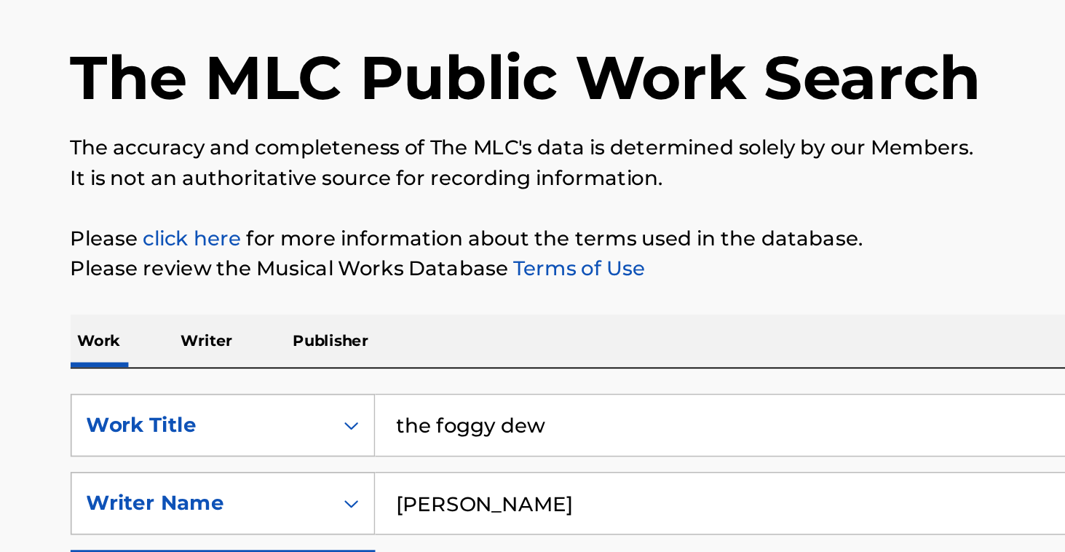
drag, startPoint x: 309, startPoint y: 293, endPoint x: 224, endPoint y: 292, distance: 84.5
click at [224, 370] on input "Liam clancy" at bounding box center [607, 387] width 780 height 35
click at [970, 465] on button "Search" at bounding box center [970, 483] width 109 height 36
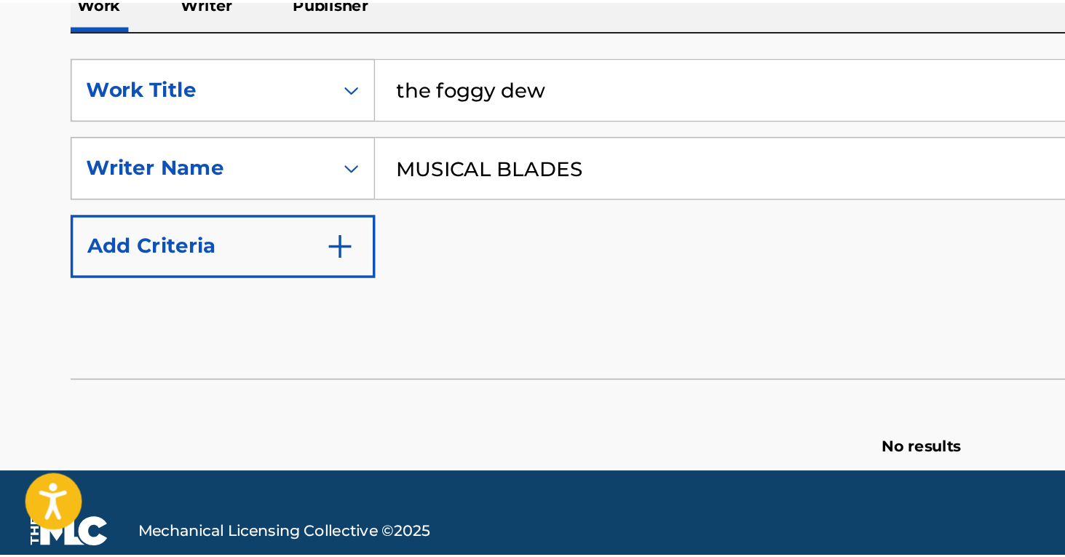
scroll to position [75, 0]
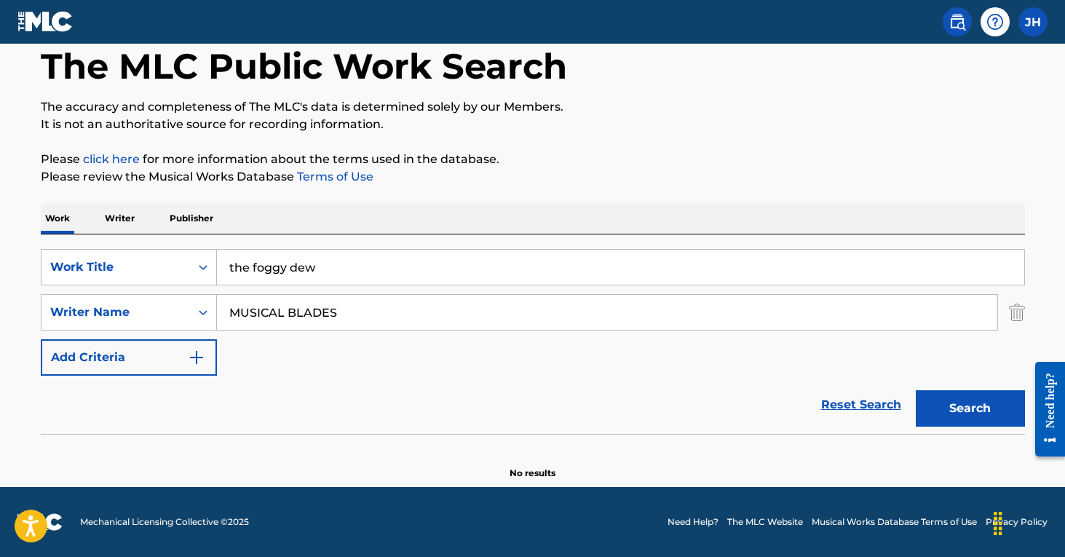
click at [970, 408] on button "Search" at bounding box center [970, 408] width 109 height 36
drag, startPoint x: 360, startPoint y: 309, endPoint x: 210, endPoint y: 298, distance: 150.3
click at [210, 298] on div "SearchWithCriteriae274c642-02dd-47b0-a60b-e9fd17f83007 Writer Name MUSICAL BLAD…" at bounding box center [533, 312] width 984 height 36
click at [970, 408] on button "Search" at bounding box center [970, 408] width 109 height 36
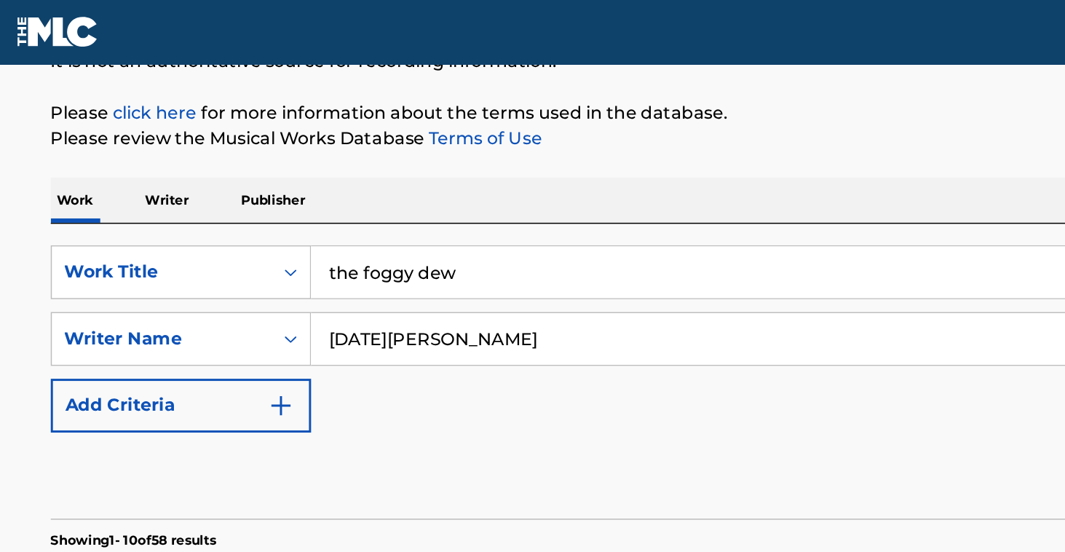
scroll to position [27, 0]
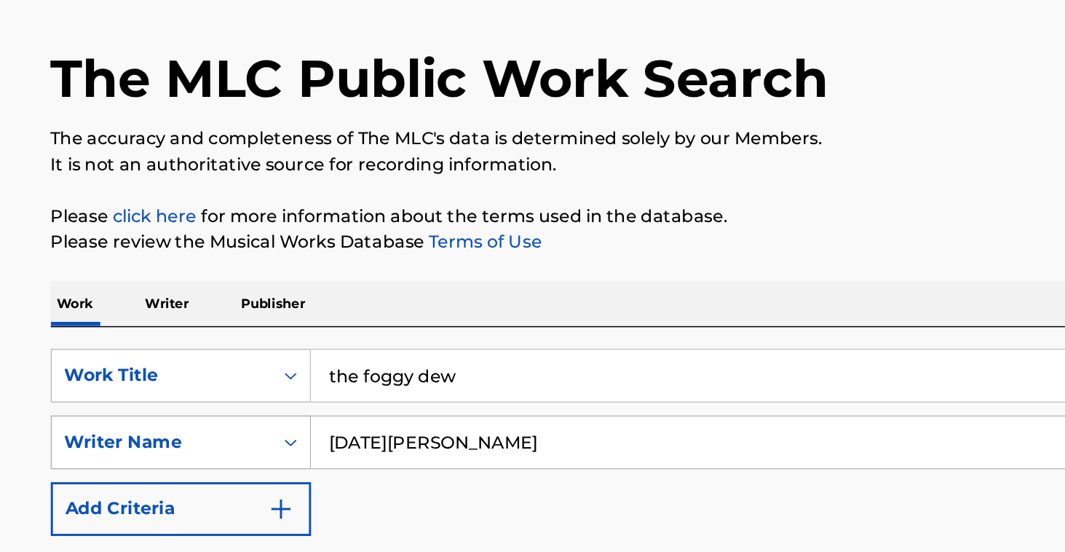
drag, startPoint x: 347, startPoint y: 296, endPoint x: 195, endPoint y: 300, distance: 152.2
click at [195, 342] on div "SearchWithCriteriae274c642-02dd-47b0-a60b-e9fd17f83007 Writer Name NOEL MCLOUGH…" at bounding box center [533, 360] width 984 height 36
drag, startPoint x: 375, startPoint y: 302, endPoint x: 240, endPoint y: 280, distance: 136.4
click at [240, 297] on div "SearchWithCriteria9a39d214-8114-4ada-a51d-419c5e4460f8 Work Title the foggy dew…" at bounding box center [533, 360] width 984 height 127
type input "SAINT BUSHMILL'S CHOIR"
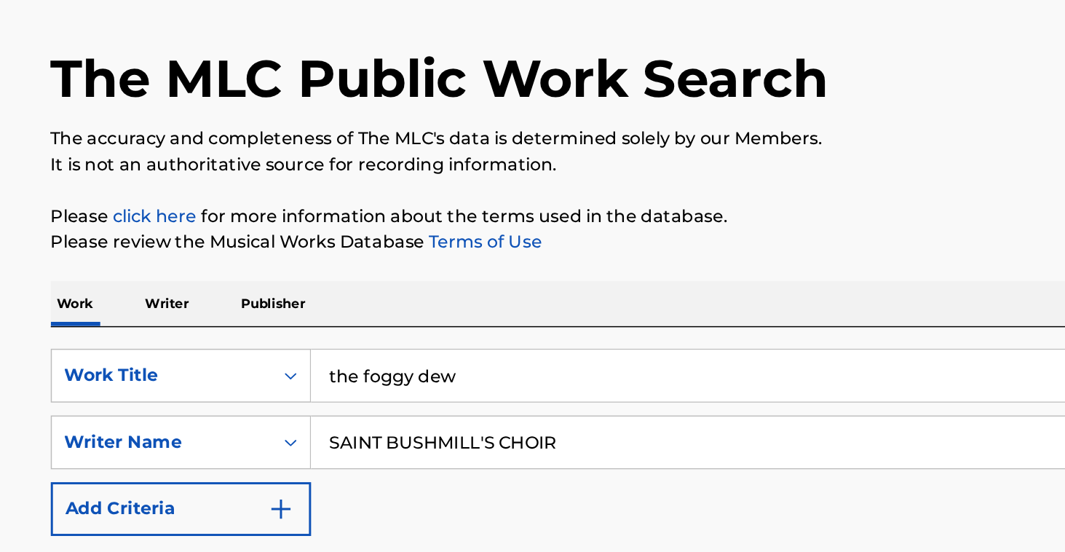
click at [963, 438] on button "Search" at bounding box center [970, 456] width 109 height 36
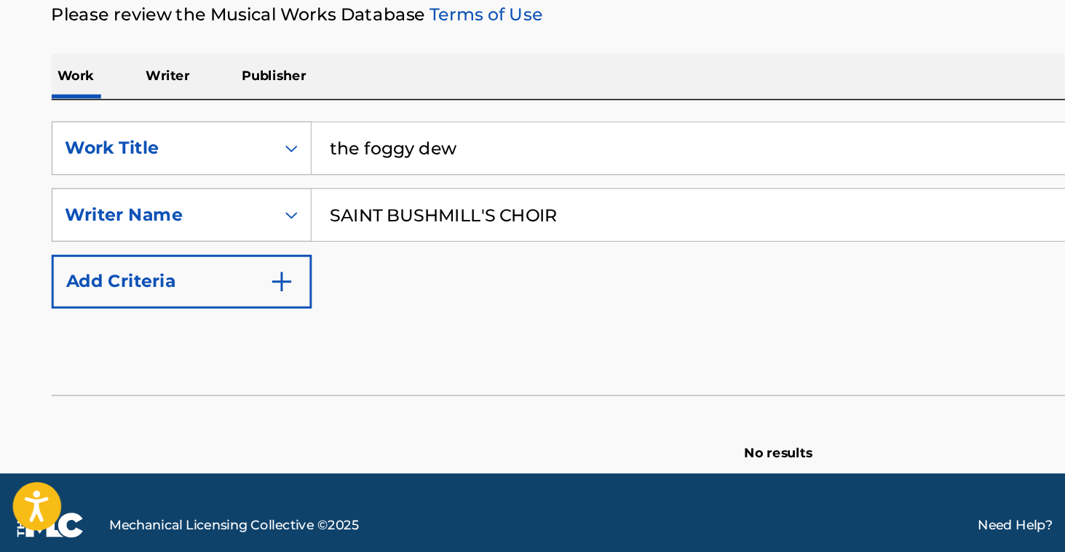
scroll to position [68, 0]
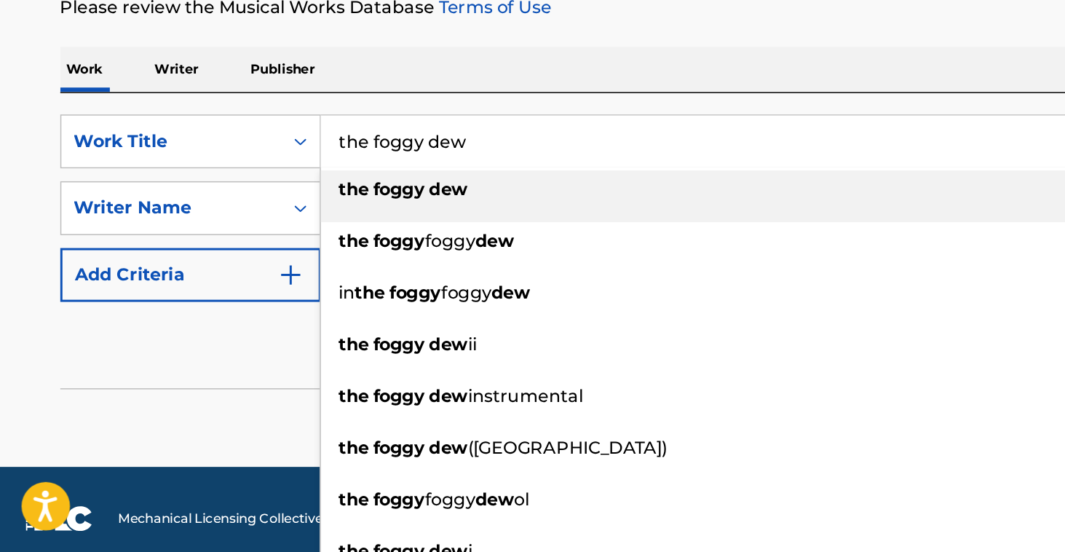
drag, startPoint x: 329, startPoint y: 93, endPoint x: 229, endPoint y: 91, distance: 99.8
click at [229, 257] on input "the foggy dew" at bounding box center [620, 274] width 807 height 35
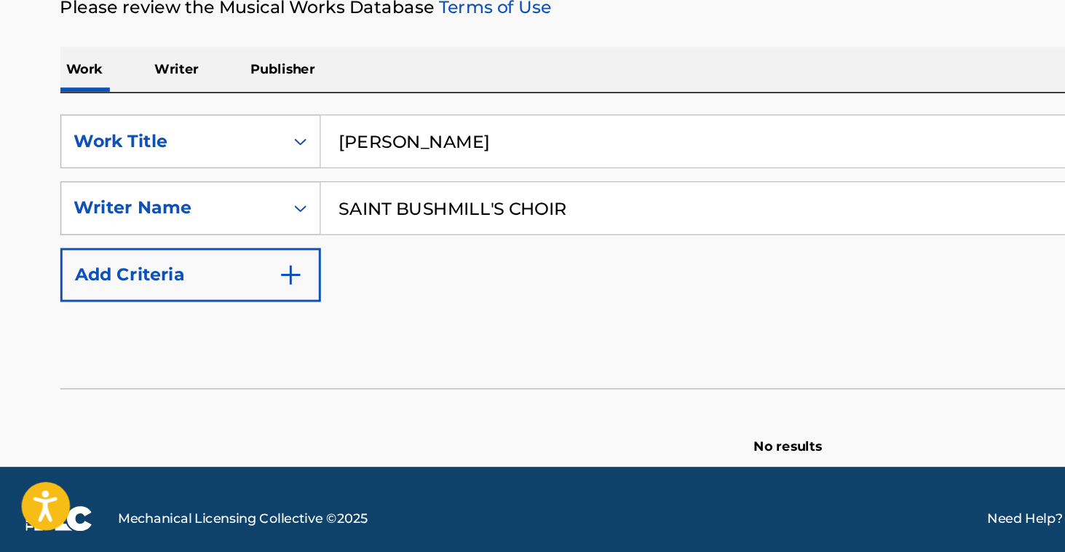
type input "Frank-Immo Zichner"
drag, startPoint x: 393, startPoint y: 144, endPoint x: 173, endPoint y: 122, distance: 221.7
click at [173, 301] on div "SearchWithCriteriae274c642-02dd-47b0-a60b-e9fd17f83007 Writer Name SAINT BUSHMI…" at bounding box center [533, 319] width 984 height 36
type input "Frank-Immo Zichner"
drag, startPoint x: 367, startPoint y: 90, endPoint x: 232, endPoint y: 84, distance: 134.8
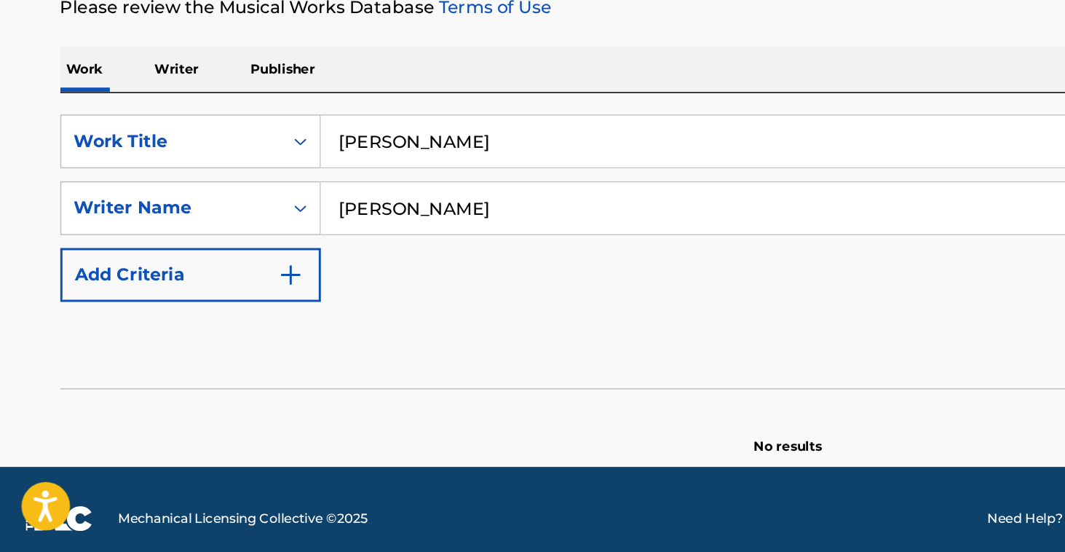
click at [232, 257] on input "Frank-Immo Zichner" at bounding box center [620, 274] width 807 height 35
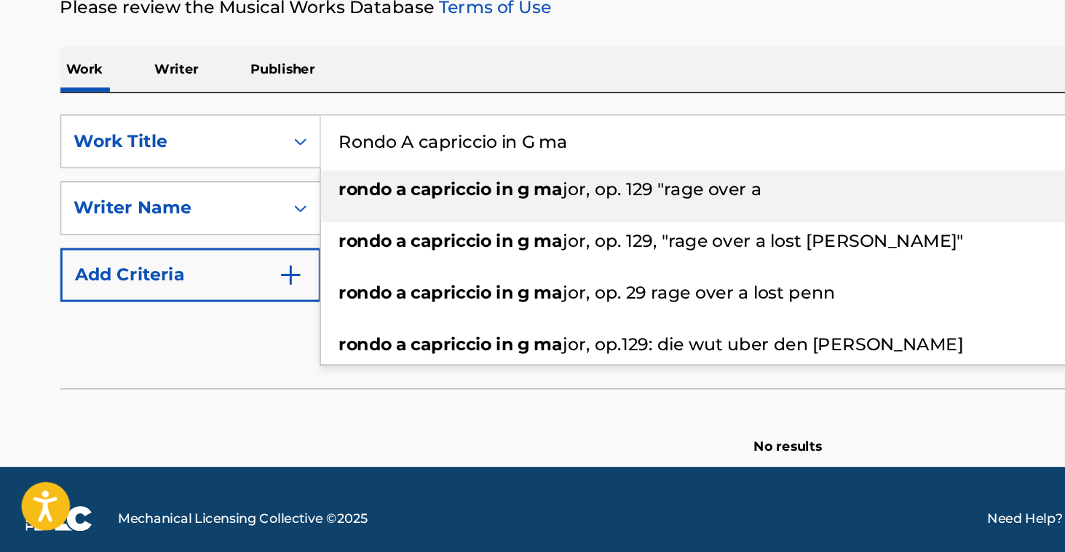
click at [267, 300] on span "Search Form" at bounding box center [266, 307] width 3 height 14
type input "rondo a capriccio in g major, op. 129 "rage over a"
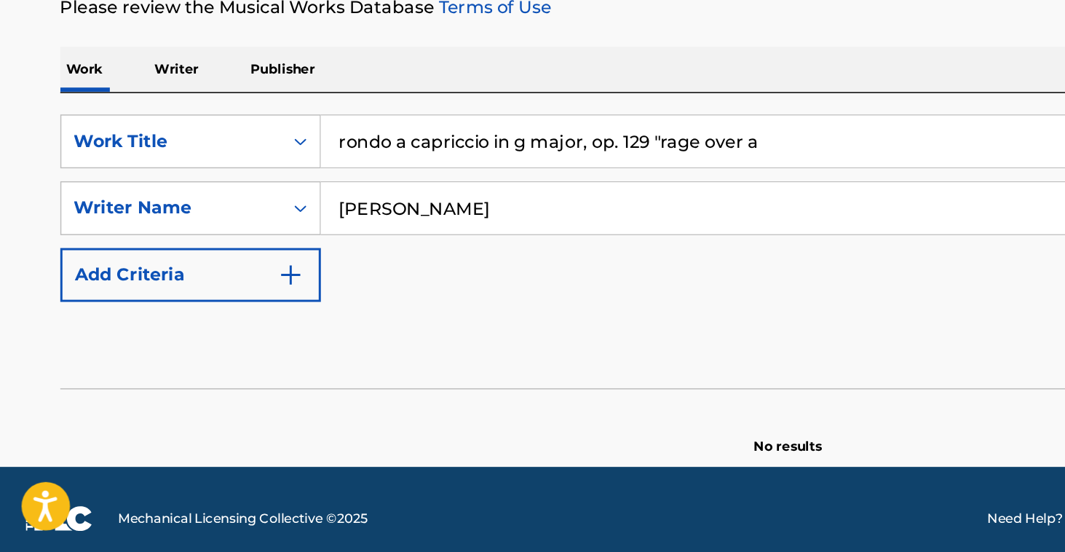
scroll to position [68, 0]
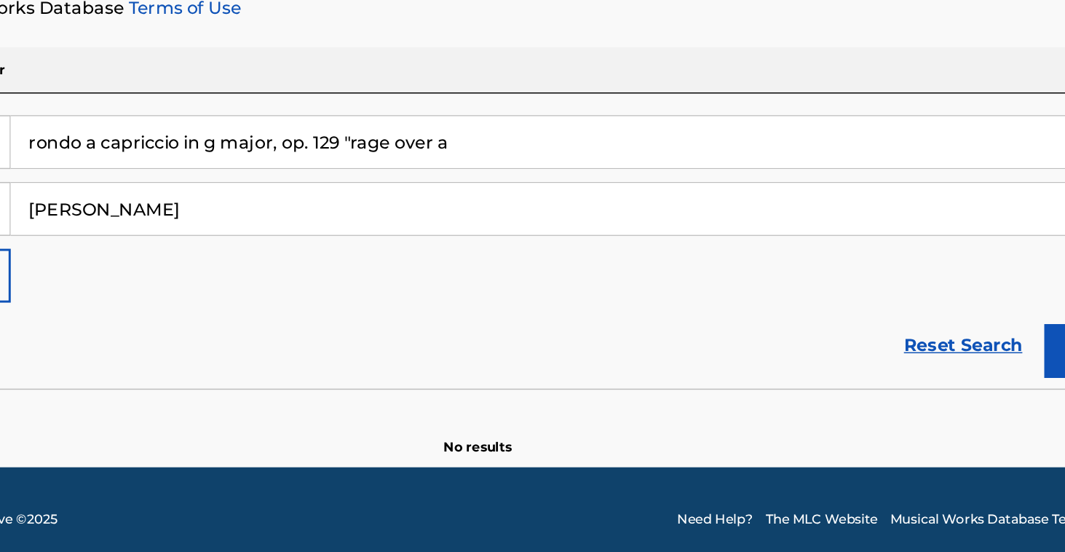
click at [916, 397] on button "Search" at bounding box center [970, 415] width 109 height 36
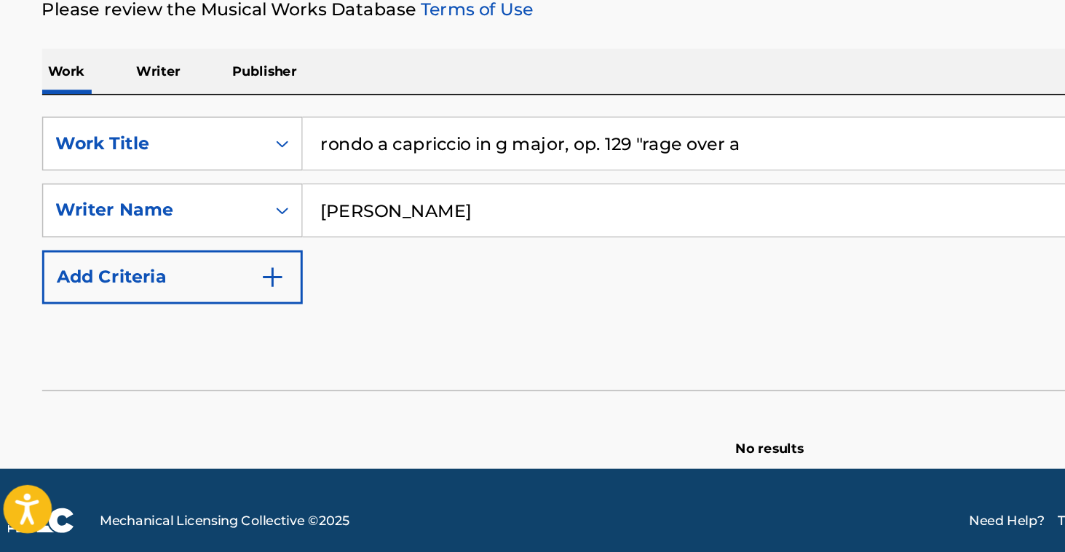
scroll to position [69, 0]
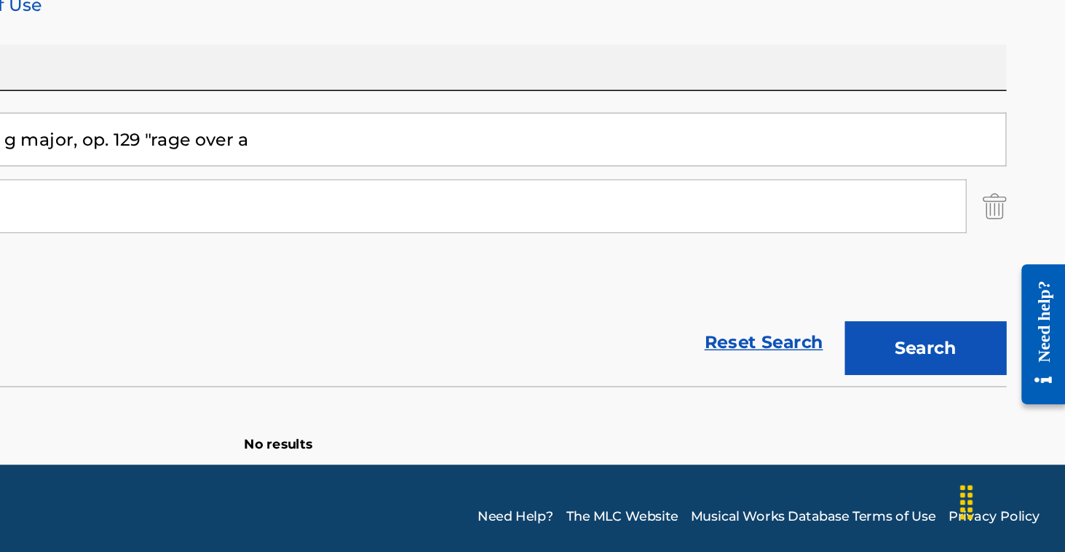
click at [1009, 300] on img "Search Form" at bounding box center [1017, 318] width 16 height 36
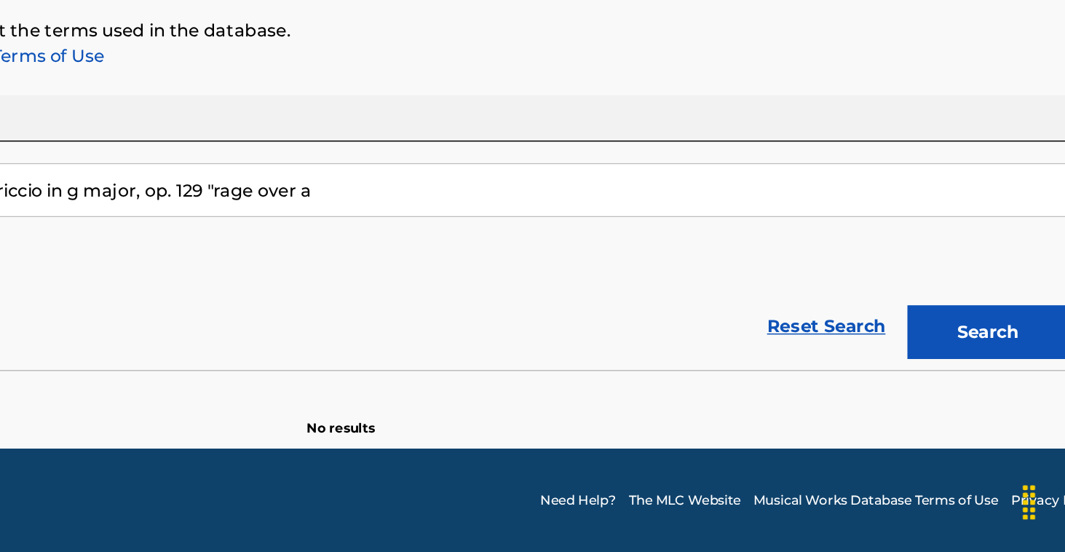
scroll to position [35, 0]
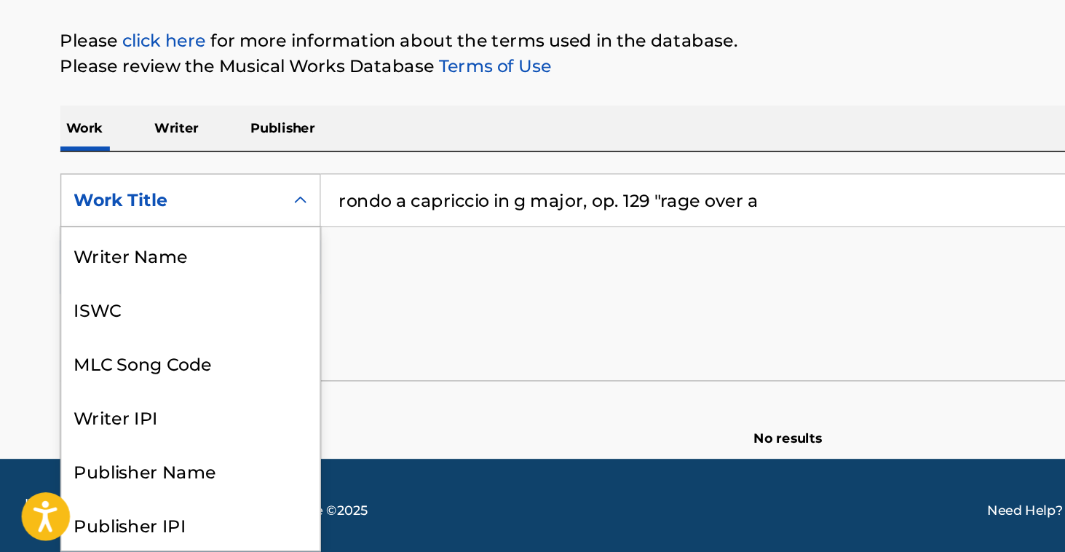
click at [200, 300] on icon "Search Form" at bounding box center [203, 307] width 15 height 15
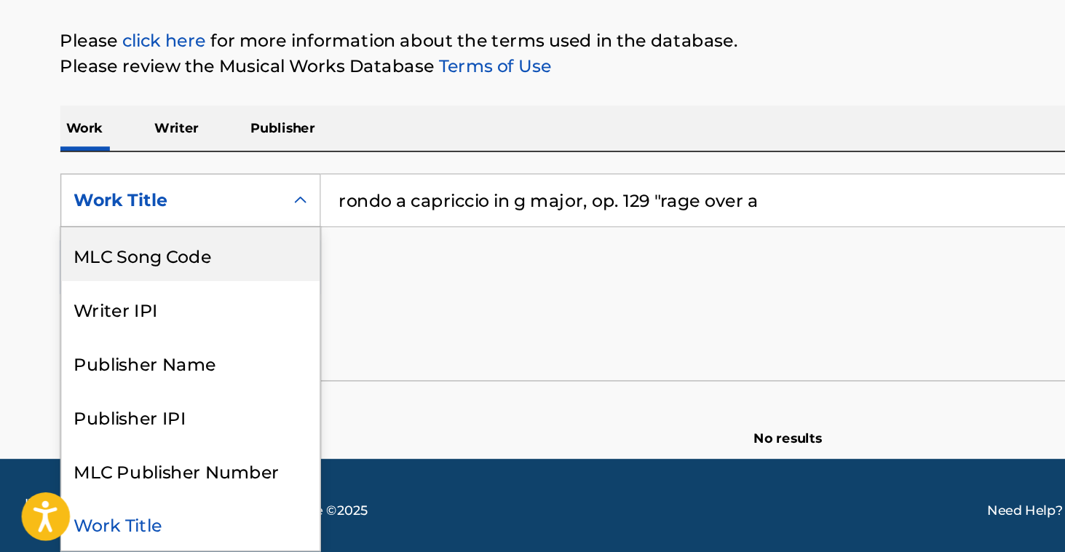
click at [185, 325] on div "MLC Song Code" at bounding box center [128, 343] width 175 height 36
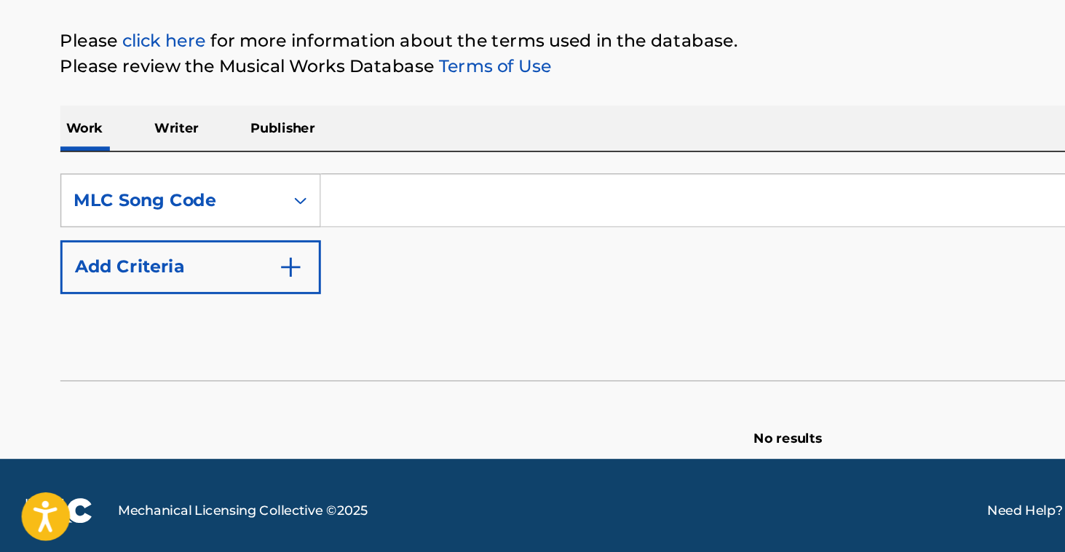
click at [277, 290] on input "Search Form" at bounding box center [620, 307] width 807 height 35
type input "RV79E4"
click at [970, 385] on button "Search" at bounding box center [970, 403] width 109 height 36
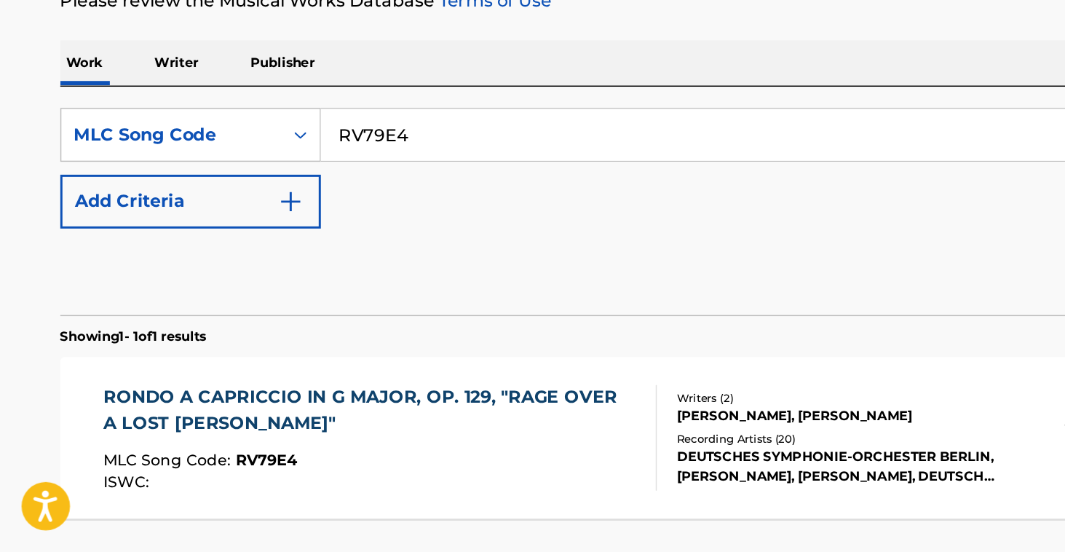
scroll to position [83, 0]
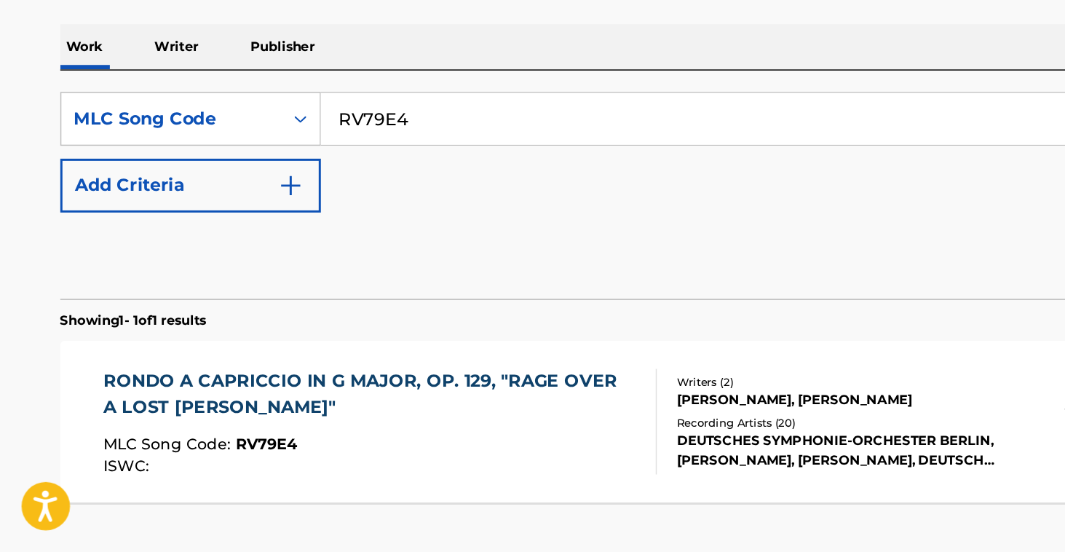
click at [255, 409] on div "RONDO A CAPRICCIO IN G MAJOR, OP. 129, "RAGE OVER A LOST PENNY" MLC Song Code :…" at bounding box center [533, 463] width 984 height 109
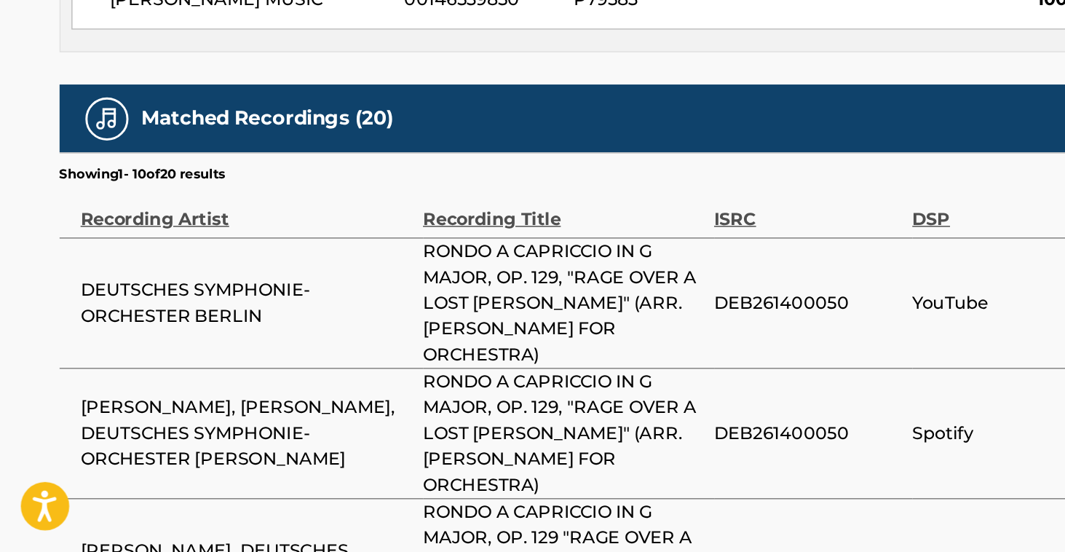
scroll to position [660, 0]
